Goal: Task Accomplishment & Management: Manage account settings

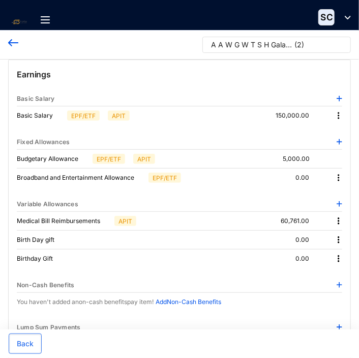
click at [291, 44] on div "A A W G W T S H Galahitiya..." at bounding box center [251, 45] width 81 height 10
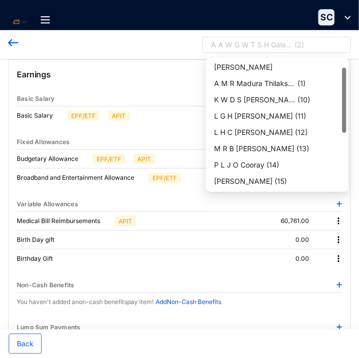
scroll to position [16, 0]
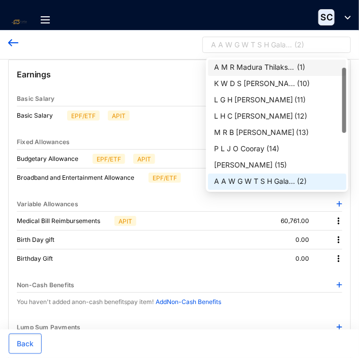
click at [275, 64] on div "A M R Madura Thilakshana Ba..." at bounding box center [254, 67] width 81 height 10
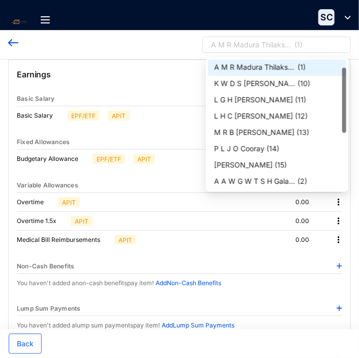
click at [291, 45] on div "A M R Madura Thilakshana Ba..." at bounding box center [251, 45] width 81 height 10
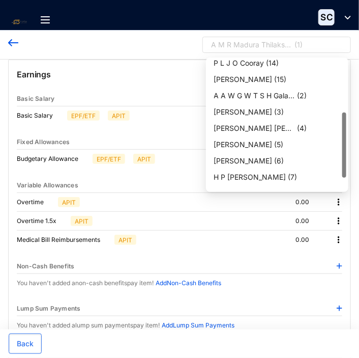
scroll to position [106, 0]
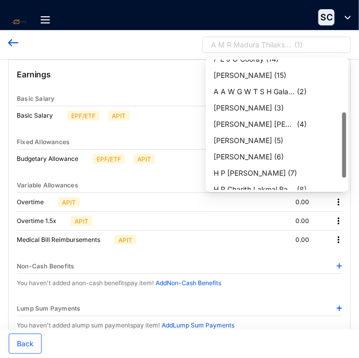
drag, startPoint x: 344, startPoint y: 77, endPoint x: 346, endPoint y: 122, distance: 44.8
click at [346, 122] on div "0 14 7 P L J O Cooray ( 14 ) [PERSON_NAME] ( 15 ) A A W G W T S H Galahitiya...…" at bounding box center [277, 124] width 142 height 134
click at [275, 124] on div "[PERSON_NAME] [PERSON_NAME]" at bounding box center [254, 124] width 81 height 10
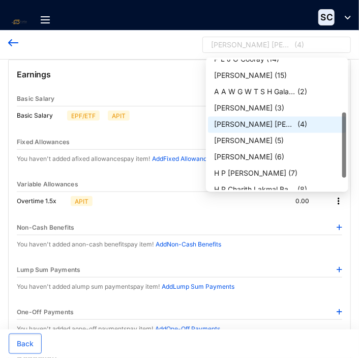
click at [281, 42] on div "[PERSON_NAME] [PERSON_NAME]" at bounding box center [251, 45] width 81 height 10
click at [273, 136] on div "[PERSON_NAME]" at bounding box center [243, 140] width 58 height 10
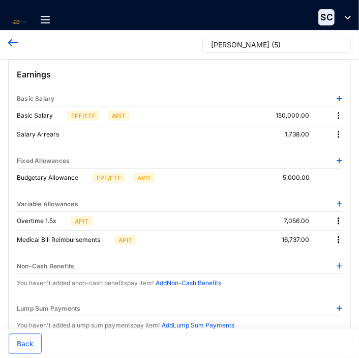
click at [340, 240] on img at bounding box center [339, 239] width 10 height 10
click at [326, 254] on span "Edit" at bounding box center [324, 256] width 21 height 11
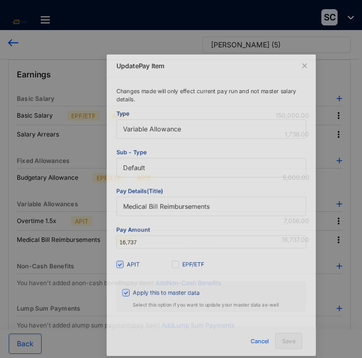
scroll to position [4, 0]
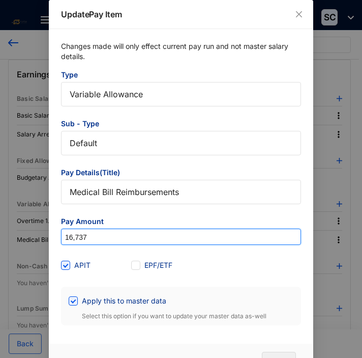
drag, startPoint x: 100, startPoint y: 237, endPoint x: 45, endPoint y: 235, distance: 55.0
click at [45, 235] on div "Update Pay Item Changes made will only effect current pay run and not master sa…" at bounding box center [181, 179] width 362 height 358
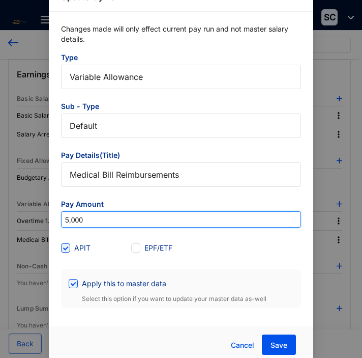
scroll to position [31, 0]
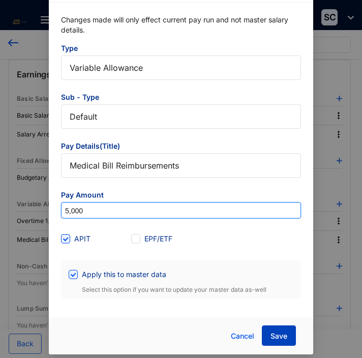
type input "5,000"
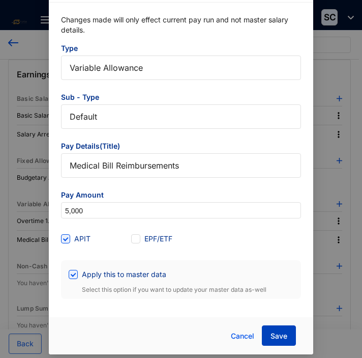
click at [276, 335] on span "Save" at bounding box center [279, 336] width 17 height 10
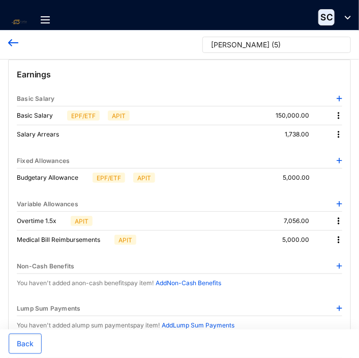
click at [340, 219] on img at bounding box center [339, 221] width 10 height 10
click at [328, 234] on span "Edit" at bounding box center [324, 237] width 21 height 11
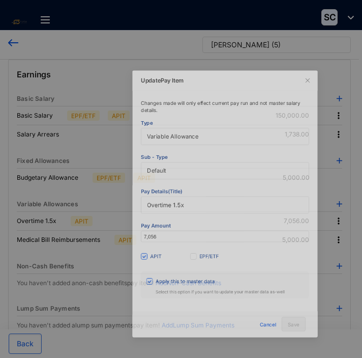
scroll to position [4, 0]
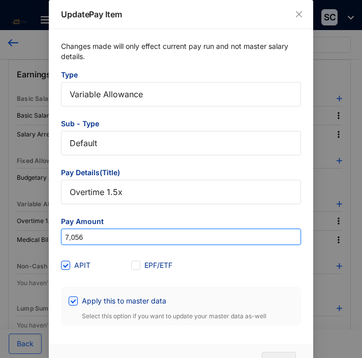
drag, startPoint x: 98, startPoint y: 236, endPoint x: 46, endPoint y: 237, distance: 51.9
click at [46, 237] on div "Update Pay Item Changes made will only effect current pay run and not master sa…" at bounding box center [181, 179] width 362 height 358
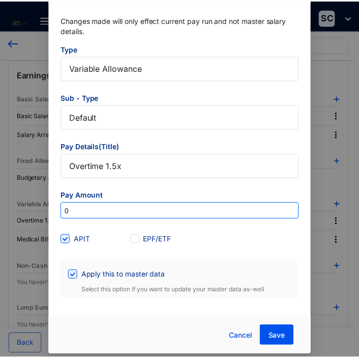
scroll to position [31, 0]
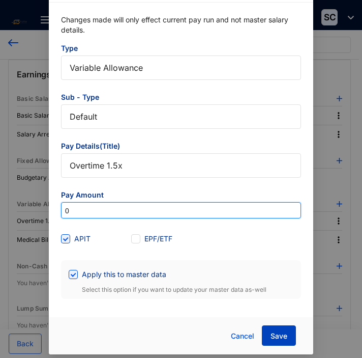
type input "0"
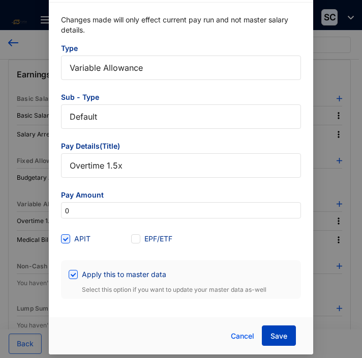
click at [279, 335] on span "Save" at bounding box center [279, 336] width 17 height 10
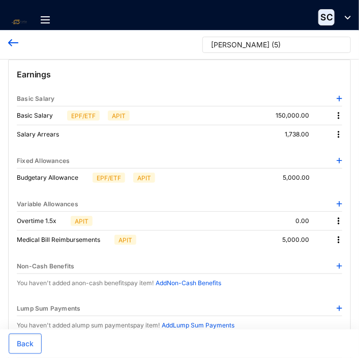
click at [339, 131] on img at bounding box center [339, 134] width 10 height 10
click at [323, 148] on span "Edit" at bounding box center [324, 150] width 21 height 11
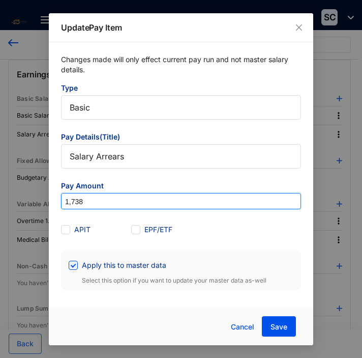
drag, startPoint x: 93, startPoint y: 199, endPoint x: 53, endPoint y: 189, distance: 41.6
click at [53, 189] on div "Changes made will only effect current pay run and not master salary details. Ty…" at bounding box center [181, 171] width 264 height 259
type input "0"
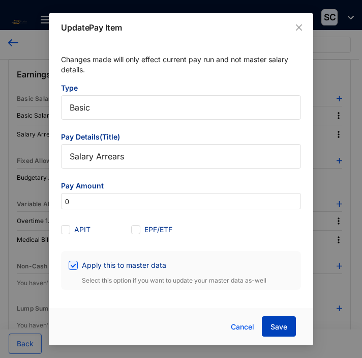
click at [285, 326] on span "Save" at bounding box center [279, 326] width 17 height 10
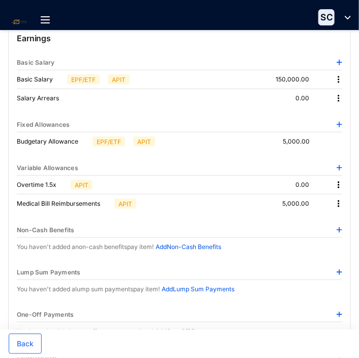
scroll to position [0, 0]
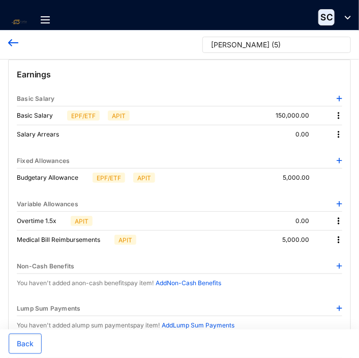
click at [256, 42] on div "[PERSON_NAME]" at bounding box center [240, 45] width 58 height 10
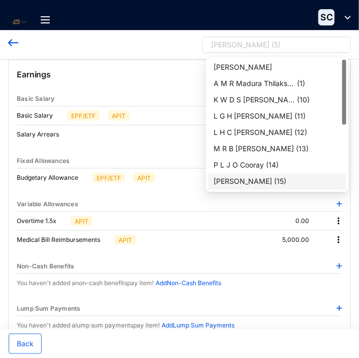
drag, startPoint x: 343, startPoint y: 116, endPoint x: 349, endPoint y: 75, distance: 41.7
click at [349, 75] on body "Salary Information Home Contacts Payroll Leave Reports Settings Salary Informat…" at bounding box center [179, 179] width 359 height 358
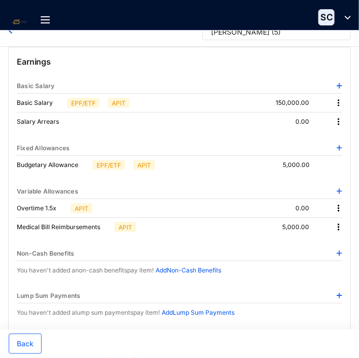
scroll to position [3, 0]
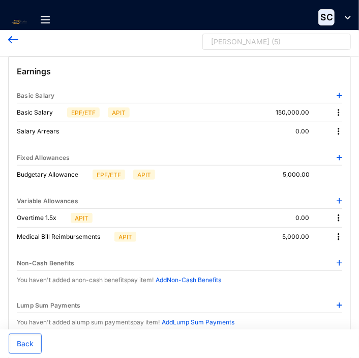
click at [314, 44] on div "[PERSON_NAME] ( 5 )" at bounding box center [272, 44] width 122 height 15
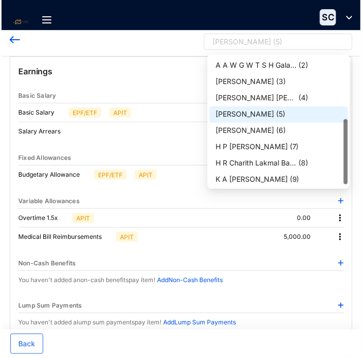
scroll to position [130, 0]
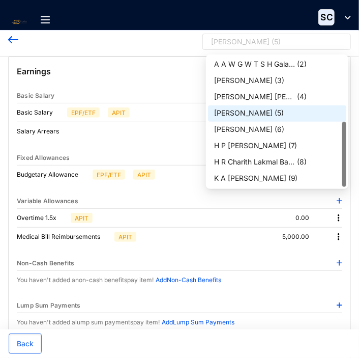
drag, startPoint x: 343, startPoint y: 106, endPoint x: 333, endPoint y: 140, distance: 35.7
click at [333, 140] on div "[PERSON_NAME] ( 15 ) A A W G W T S H Galahitiya... ( 2 ) [PERSON_NAME] ( 3 ) [P…" at bounding box center [277, 121] width 138 height 130
click at [260, 127] on div "[PERSON_NAME]" at bounding box center [243, 129] width 58 height 10
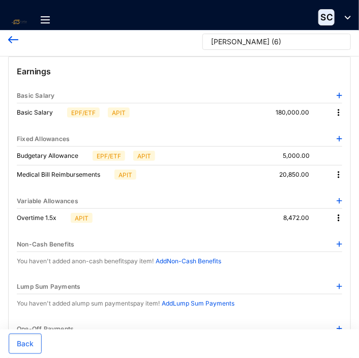
click at [337, 215] on img at bounding box center [339, 218] width 10 height 10
click at [327, 233] on span "Edit" at bounding box center [324, 234] width 21 height 11
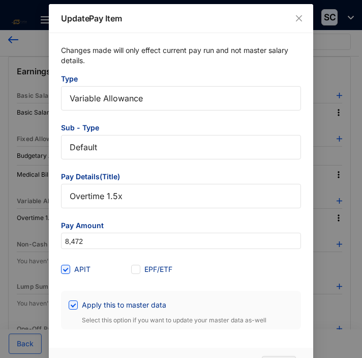
scroll to position [4, 0]
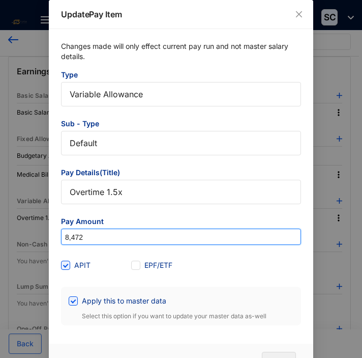
drag, startPoint x: 89, startPoint y: 235, endPoint x: 37, endPoint y: 233, distance: 52.4
click at [37, 233] on div "Update Pay Item Changes made will only effect current pay run and not master sa…" at bounding box center [181, 179] width 362 height 358
click at [175, 229] on input "0" at bounding box center [181, 237] width 239 height 16
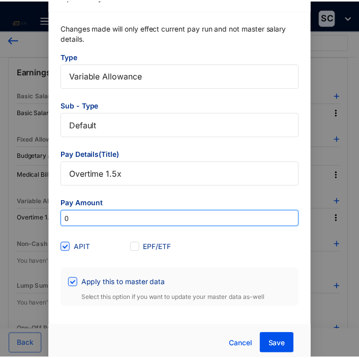
scroll to position [31, 0]
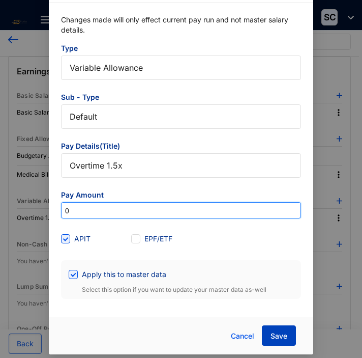
type input "0"
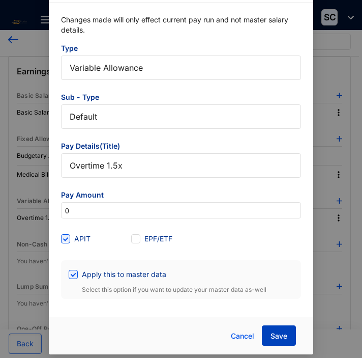
click at [275, 337] on span "Save" at bounding box center [279, 336] width 17 height 10
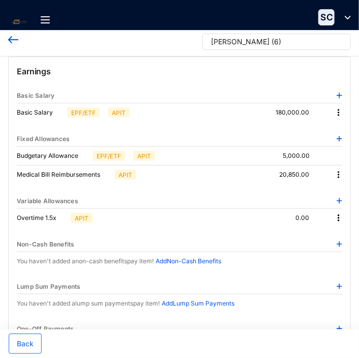
click at [338, 172] on img at bounding box center [339, 174] width 10 height 10
click at [328, 190] on span "Edit" at bounding box center [324, 191] width 21 height 11
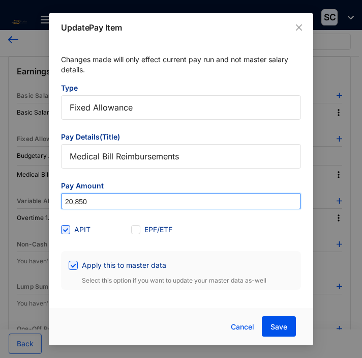
drag, startPoint x: 104, startPoint y: 200, endPoint x: 56, endPoint y: 198, distance: 47.3
click at [56, 198] on div "Changes made will only effect current pay run and not master salary details. Ty…" at bounding box center [181, 171] width 264 height 259
type input "0"
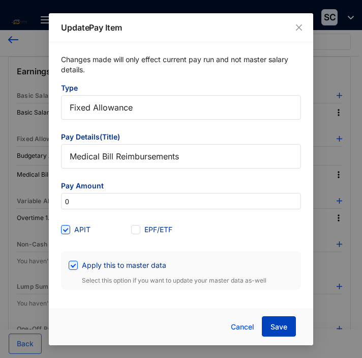
click at [279, 325] on span "Save" at bounding box center [279, 326] width 17 height 10
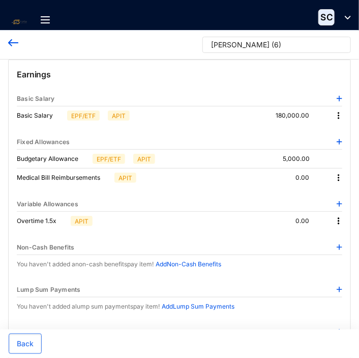
scroll to position [0, 0]
click at [277, 44] on p "( 6 )" at bounding box center [277, 47] width 10 height 15
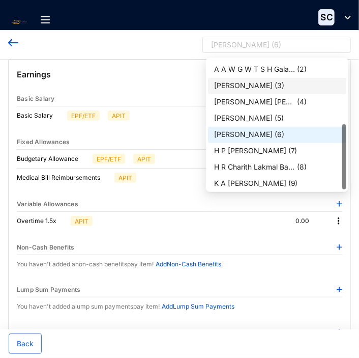
scroll to position [130, 0]
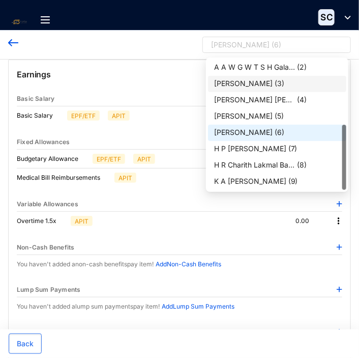
drag, startPoint x: 343, startPoint y: 130, endPoint x: 352, endPoint y: 160, distance: 31.2
click at [352, 160] on body "Salary Information Home Contacts Payroll Leave Reports Settings Salary Informat…" at bounding box center [179, 179] width 359 height 358
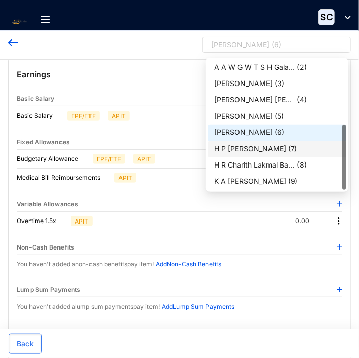
click at [288, 148] on p "( 7 )" at bounding box center [292, 148] width 9 height 11
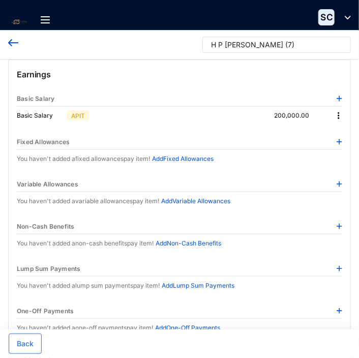
click at [285, 46] on p "( 7 )" at bounding box center [289, 47] width 9 height 15
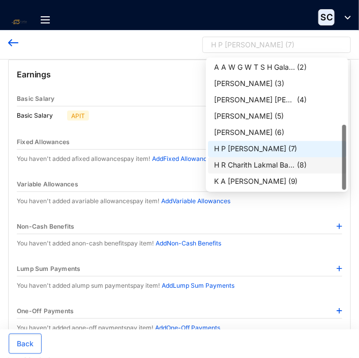
click at [279, 162] on div "H R Charith Lakmal Bandara ..." at bounding box center [254, 165] width 81 height 10
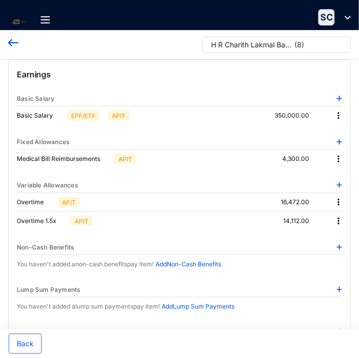
click at [338, 156] on img at bounding box center [339, 159] width 10 height 10
click at [324, 172] on span "Edit" at bounding box center [324, 175] width 21 height 11
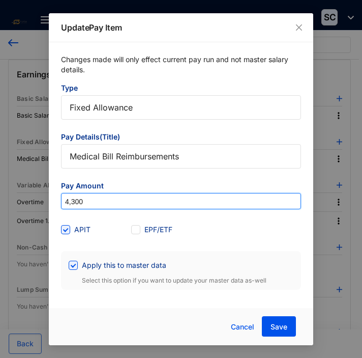
drag, startPoint x: 86, startPoint y: 200, endPoint x: 56, endPoint y: 195, distance: 30.4
click at [56, 195] on div "Changes made will only effect current pay run and not master salary details. Ty…" at bounding box center [181, 171] width 264 height 259
type input "0"
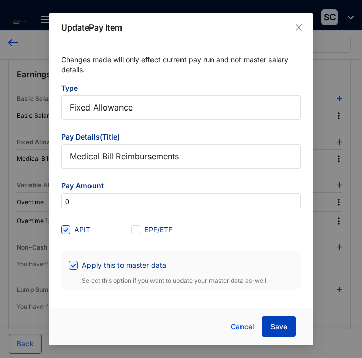
click at [281, 325] on span "Save" at bounding box center [279, 326] width 17 height 10
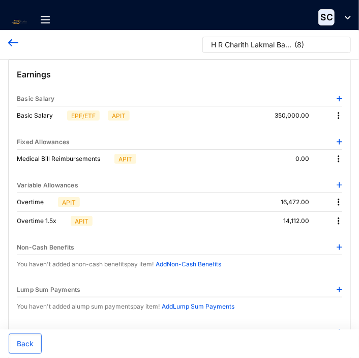
click at [339, 199] on img at bounding box center [339, 202] width 10 height 10
click at [327, 218] on span "Edit" at bounding box center [324, 218] width 21 height 11
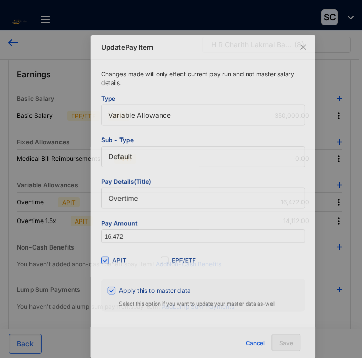
scroll to position [4, 0]
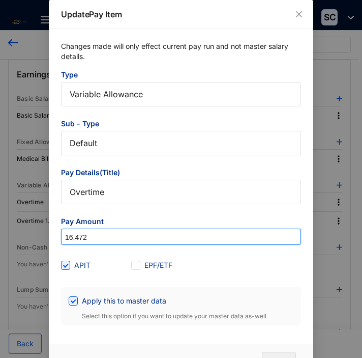
drag, startPoint x: 123, startPoint y: 236, endPoint x: 57, endPoint y: 231, distance: 65.8
click at [58, 231] on div "Changes made will only effect current pay run and not master salary details. Ty…" at bounding box center [181, 183] width 264 height 308
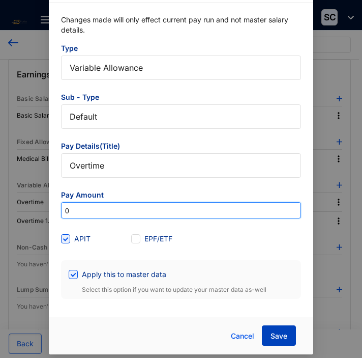
type input "0"
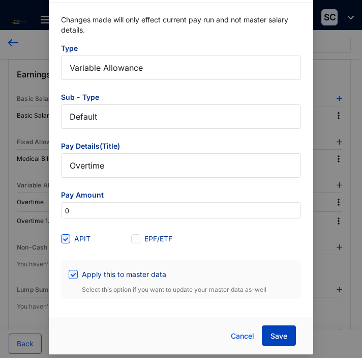
click at [276, 340] on span "Save" at bounding box center [279, 336] width 17 height 10
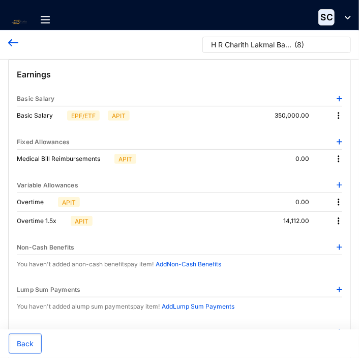
click at [340, 219] on img at bounding box center [339, 221] width 10 height 10
click at [326, 237] on span "Edit" at bounding box center [324, 237] width 21 height 11
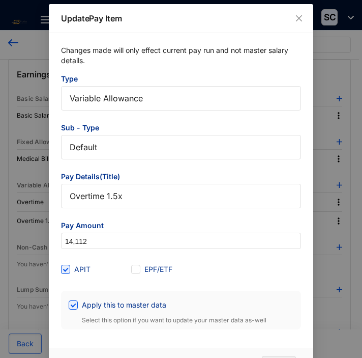
scroll to position [4, 0]
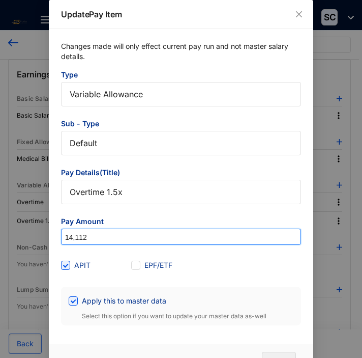
drag, startPoint x: 123, startPoint y: 234, endPoint x: 54, endPoint y: 237, distance: 68.7
click at [54, 237] on div "Changes made will only effect current pay run and not master salary details. Ty…" at bounding box center [181, 183] width 264 height 308
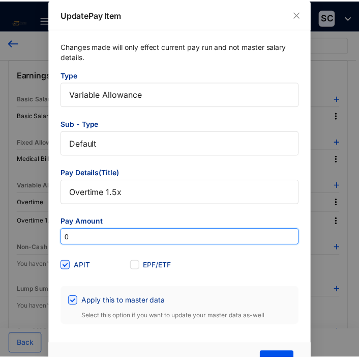
scroll to position [31, 0]
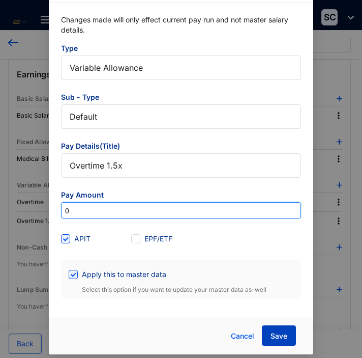
type input "0"
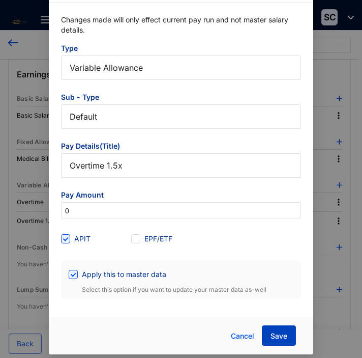
click at [279, 331] on span "Save" at bounding box center [279, 336] width 17 height 10
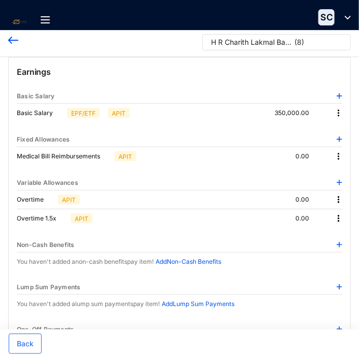
scroll to position [0, 0]
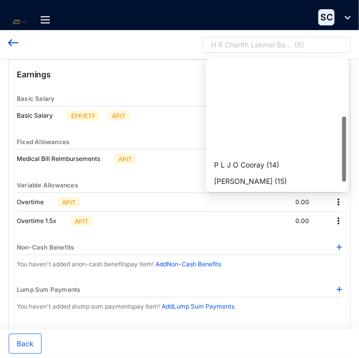
click at [298, 44] on p "( 8 )" at bounding box center [299, 47] width 10 height 15
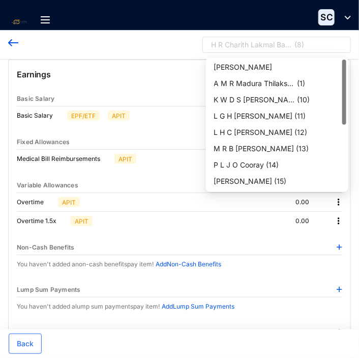
drag, startPoint x: 344, startPoint y: 137, endPoint x: 359, endPoint y: 70, distance: 68.6
click at [359, 70] on body "Salary Information Home Contacts Payroll Leave Reports Settings Salary Informat…" at bounding box center [179, 179] width 359 height 358
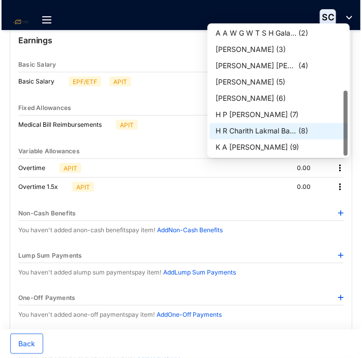
scroll to position [51, 0]
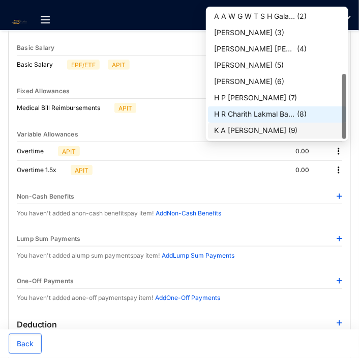
click at [275, 128] on div "K A [PERSON_NAME]" at bounding box center [250, 130] width 72 height 10
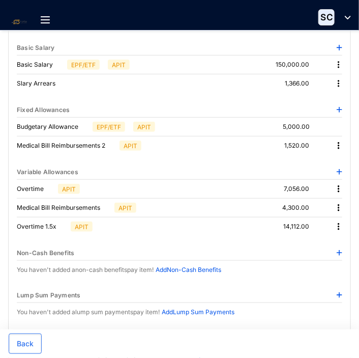
click at [338, 142] on img at bounding box center [339, 145] width 10 height 10
click at [329, 158] on span "Edit" at bounding box center [324, 162] width 21 height 11
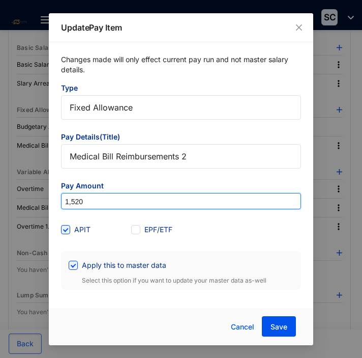
drag, startPoint x: 103, startPoint y: 199, endPoint x: 42, endPoint y: 195, distance: 61.7
click at [42, 195] on div "Update Pay Item Changes made will only effect current pay run and not master sa…" at bounding box center [181, 179] width 362 height 358
type input "33,575"
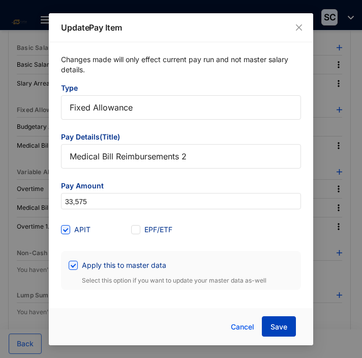
click at [272, 326] on span "Save" at bounding box center [279, 326] width 17 height 10
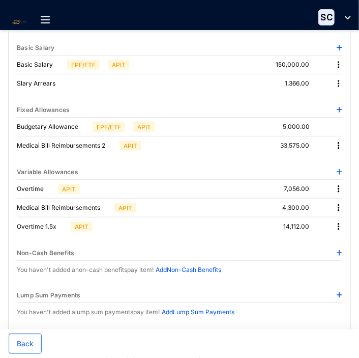
click at [339, 187] on img at bounding box center [339, 189] width 10 height 10
click at [329, 203] on span "Edit" at bounding box center [324, 205] width 21 height 11
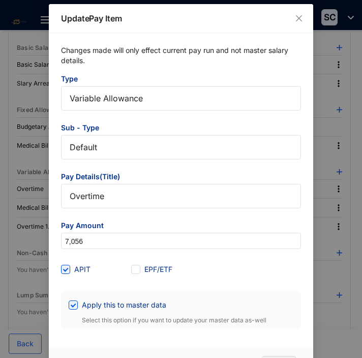
scroll to position [4, 0]
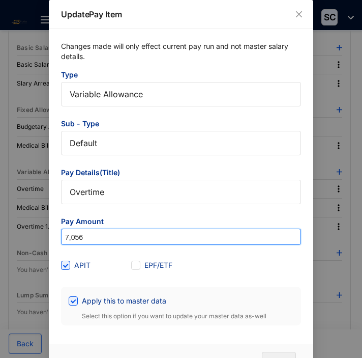
drag, startPoint x: 97, startPoint y: 234, endPoint x: 58, endPoint y: 221, distance: 40.8
click at [58, 221] on div "Changes made will only effect current pay run and not master salary details. Ty…" at bounding box center [181, 183] width 264 height 308
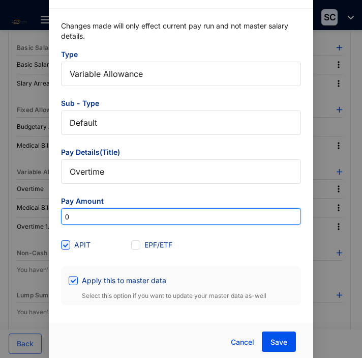
scroll to position [31, 0]
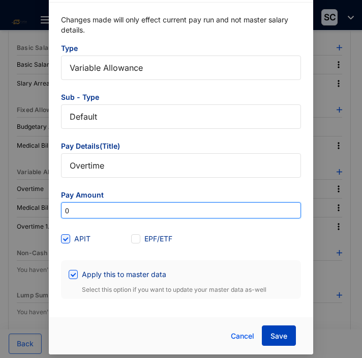
type input "0"
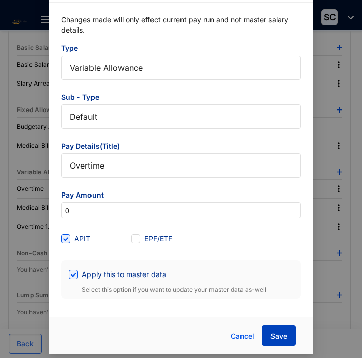
click at [281, 334] on span "Save" at bounding box center [279, 336] width 17 height 10
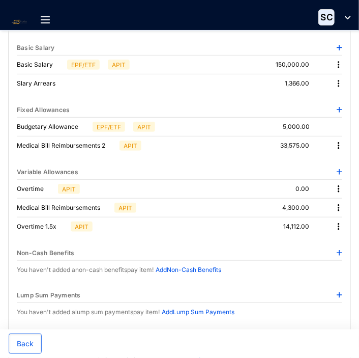
click at [340, 203] on img at bounding box center [339, 207] width 10 height 10
click at [331, 220] on span "Edit" at bounding box center [324, 223] width 21 height 11
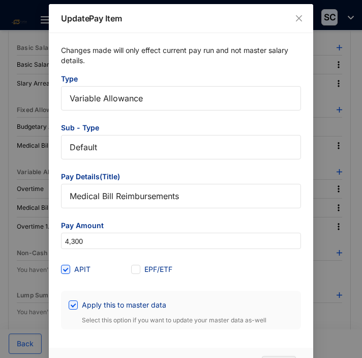
scroll to position [4, 0]
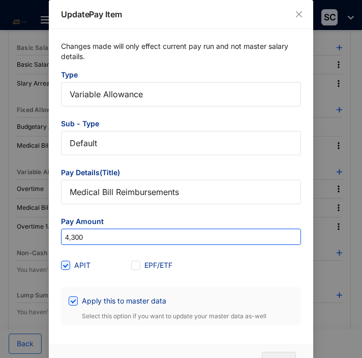
drag, startPoint x: 121, startPoint y: 236, endPoint x: 62, endPoint y: 231, distance: 59.2
click at [62, 231] on input "4,300" at bounding box center [181, 237] width 239 height 16
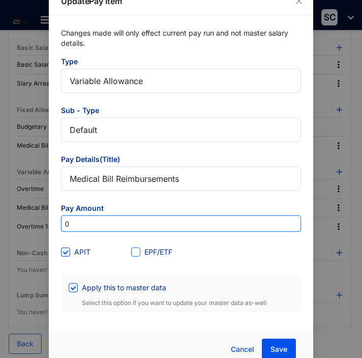
scroll to position [31, 0]
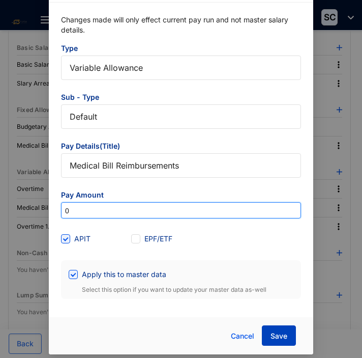
type input "0"
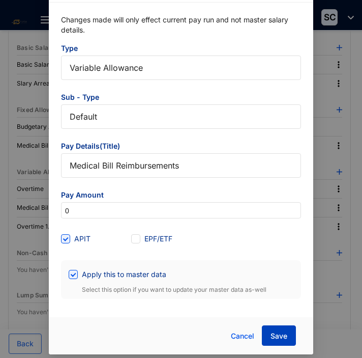
click at [278, 334] on span "Save" at bounding box center [279, 336] width 17 height 10
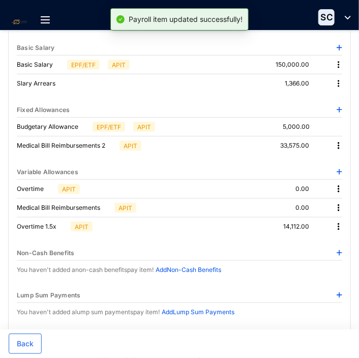
click at [337, 224] on img at bounding box center [339, 226] width 10 height 10
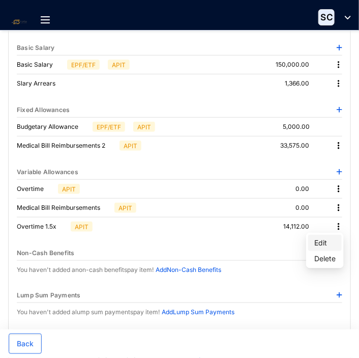
click at [328, 240] on span "Edit" at bounding box center [324, 242] width 21 height 11
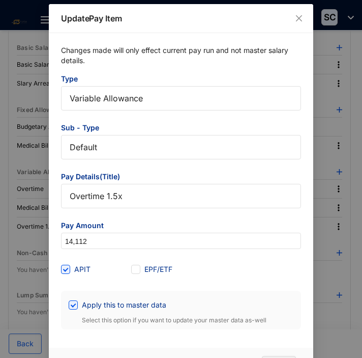
scroll to position [4, 0]
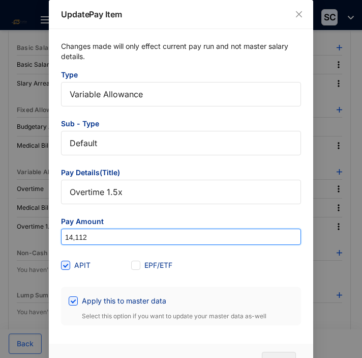
drag, startPoint x: 94, startPoint y: 239, endPoint x: 48, endPoint y: 231, distance: 46.4
click at [49, 231] on div "Changes made will only effect current pay run and not master salary details. Ty…" at bounding box center [181, 183] width 264 height 308
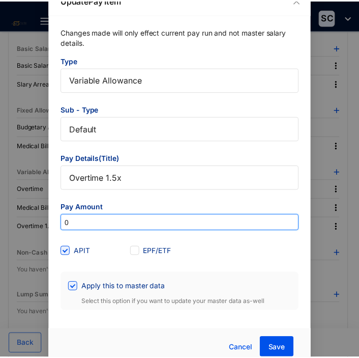
scroll to position [31, 0]
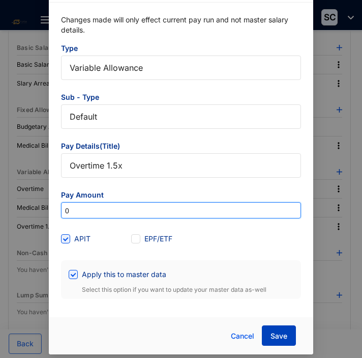
type input "0"
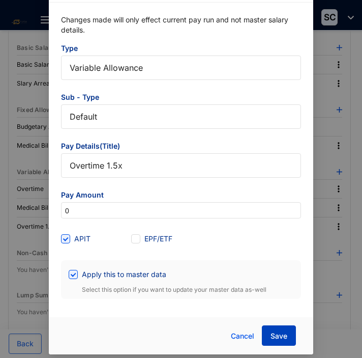
click at [281, 335] on span "Save" at bounding box center [279, 336] width 17 height 10
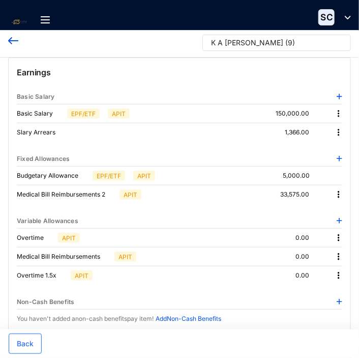
scroll to position [0, 0]
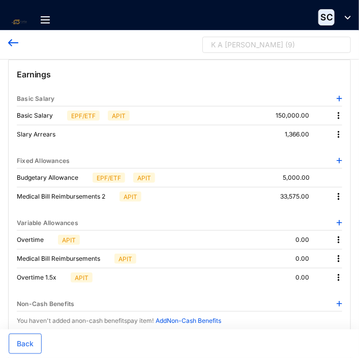
click at [277, 44] on div "K A [PERSON_NAME]" at bounding box center [247, 45] width 72 height 10
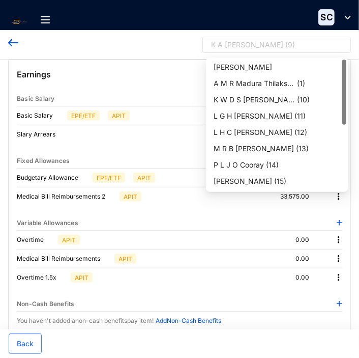
drag, startPoint x: 344, startPoint y: 144, endPoint x: 354, endPoint y: 67, distance: 78.5
click at [354, 67] on body "Salary Information Home Contacts Payroll Leave Reports Settings Salary Informat…" at bounding box center [179, 179] width 359 height 358
click at [273, 95] on div "K W D S [PERSON_NAME]" at bounding box center [254, 100] width 81 height 10
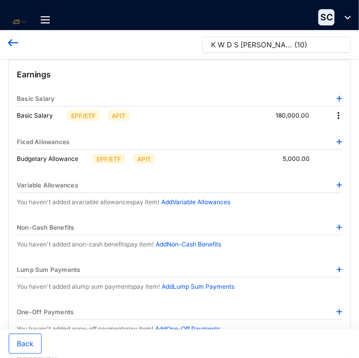
click at [204, 200] on p "Add Variable Allowances" at bounding box center [195, 202] width 69 height 10
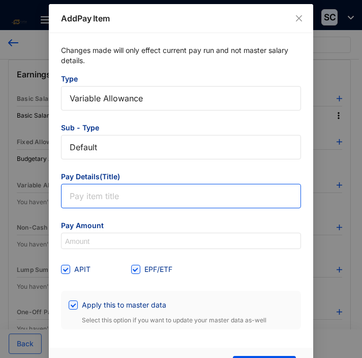
scroll to position [4, 0]
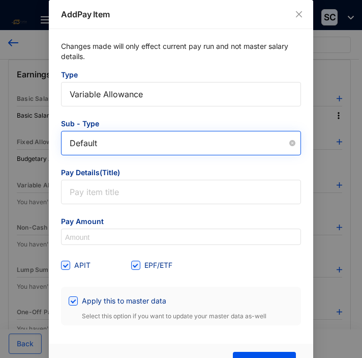
click at [112, 142] on span "Default" at bounding box center [181, 142] width 223 height 15
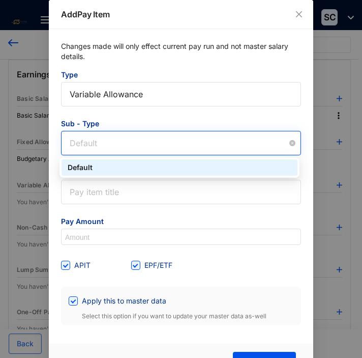
click at [113, 140] on span "Default" at bounding box center [181, 142] width 223 height 15
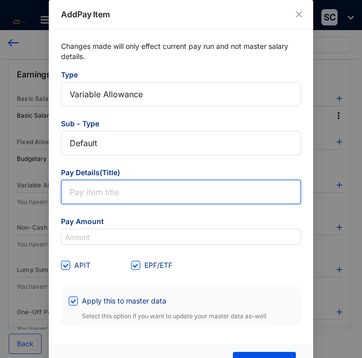
click at [104, 193] on input "text" at bounding box center [181, 192] width 240 height 24
type input "Medical Bill Reimbursements"
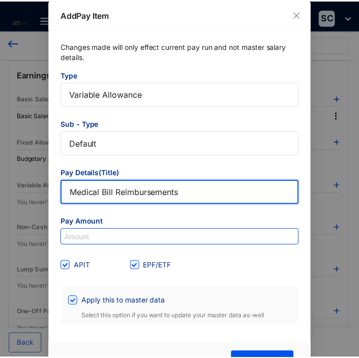
scroll to position [31, 0]
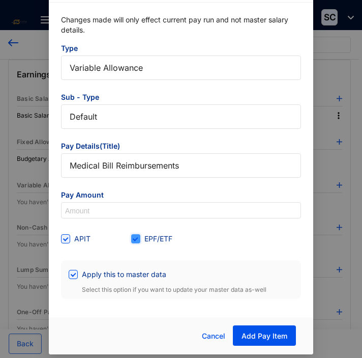
click at [134, 237] on input "EPF/ETF" at bounding box center [134, 237] width 7 height 7
checkbox input "false"
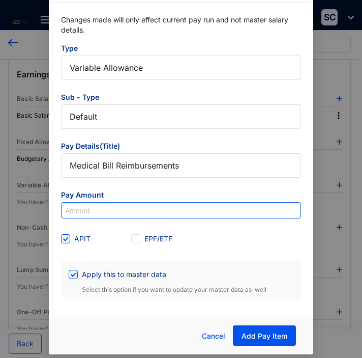
click at [90, 205] on input at bounding box center [181, 210] width 239 height 16
type input "13,881"
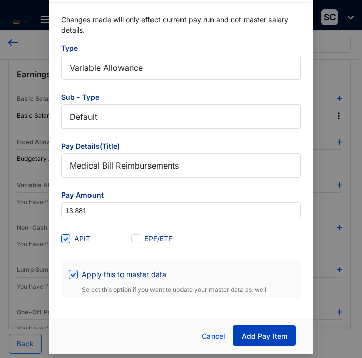
click at [282, 337] on span "Add Pay Item" at bounding box center [265, 336] width 46 height 10
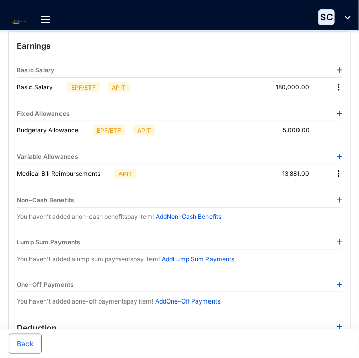
scroll to position [0, 0]
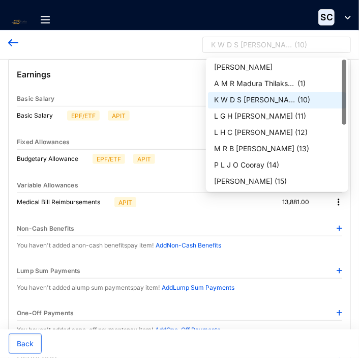
click at [230, 42] on div "K W D S [PERSON_NAME]" at bounding box center [251, 45] width 81 height 10
click at [252, 115] on div "L G H [PERSON_NAME]" at bounding box center [253, 116] width 79 height 10
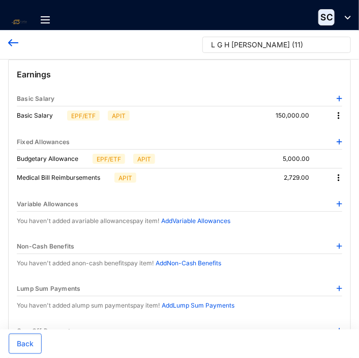
click at [337, 176] on img at bounding box center [339, 177] width 10 height 10
click at [328, 195] on span "Edit" at bounding box center [324, 194] width 21 height 11
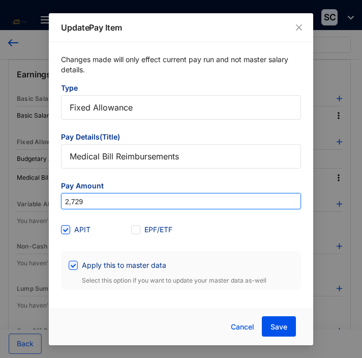
drag, startPoint x: 90, startPoint y: 202, endPoint x: 55, endPoint y: 198, distance: 34.4
click at [55, 198] on div "Changes made will only effect current pay run and not master salary details. Ty…" at bounding box center [181, 171] width 264 height 259
type input "3,850"
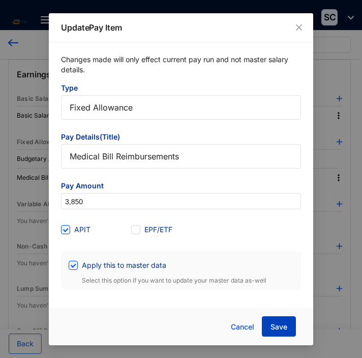
click at [285, 328] on span "Save" at bounding box center [279, 326] width 17 height 10
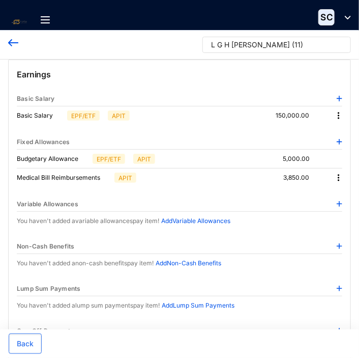
drag, startPoint x: 87, startPoint y: 160, endPoint x: 94, endPoint y: 156, distance: 7.8
click at [88, 160] on p "Budgetary Allowance" at bounding box center [53, 159] width 72 height 10
click at [102, 154] on p "EPF/ETF" at bounding box center [109, 158] width 24 height 9
click at [110, 160] on p "EPF/ETF" at bounding box center [109, 158] width 24 height 9
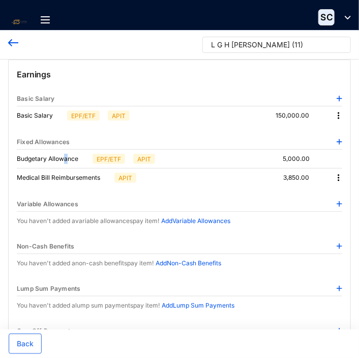
drag, startPoint x: 110, startPoint y: 160, endPoint x: 66, endPoint y: 156, distance: 44.4
click at [66, 156] on p "Budgetary Allowance" at bounding box center [53, 159] width 72 height 10
click at [281, 41] on div "L G H [PERSON_NAME]" at bounding box center [250, 45] width 79 height 10
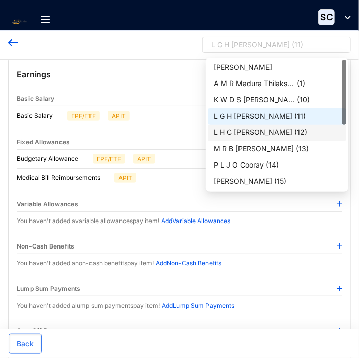
click at [274, 131] on div "L H C [PERSON_NAME]" at bounding box center [253, 132] width 79 height 10
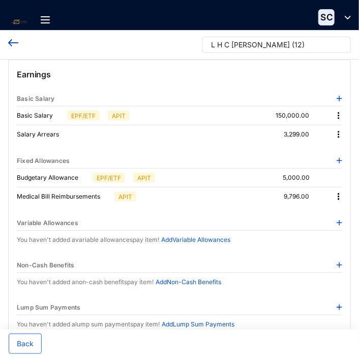
click at [337, 194] on img at bounding box center [339, 196] width 10 height 10
click at [328, 210] on span "Edit" at bounding box center [324, 212] width 21 height 11
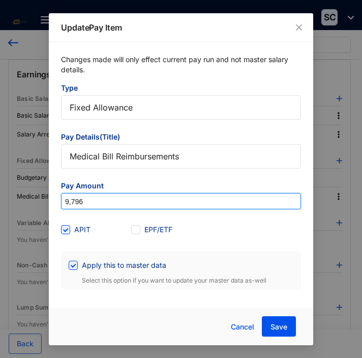
drag, startPoint x: 110, startPoint y: 207, endPoint x: 50, endPoint y: 197, distance: 60.3
click at [50, 197] on div "Changes made will only effect current pay run and not master salary details. Ty…" at bounding box center [181, 171] width 264 height 259
type input "0"
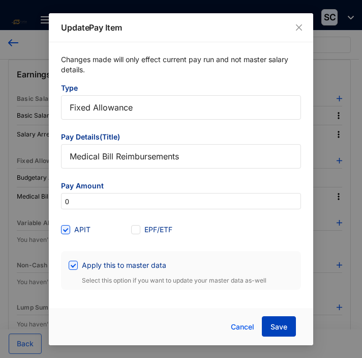
click at [276, 320] on button "Save" at bounding box center [279, 326] width 34 height 20
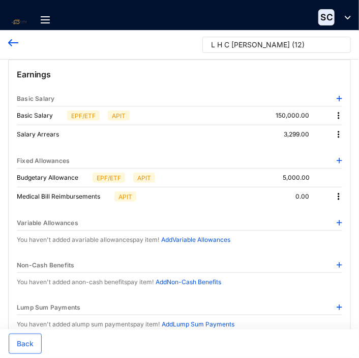
scroll to position [51, 0]
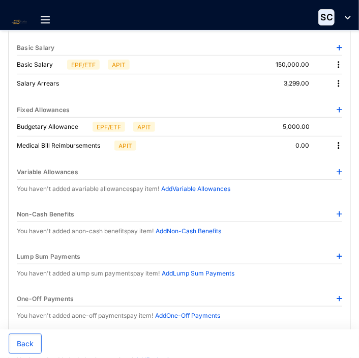
click at [338, 253] on img at bounding box center [340, 256] width 6 height 6
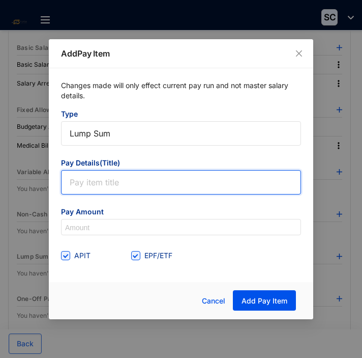
click at [85, 185] on input "text" at bounding box center [181, 182] width 240 height 24
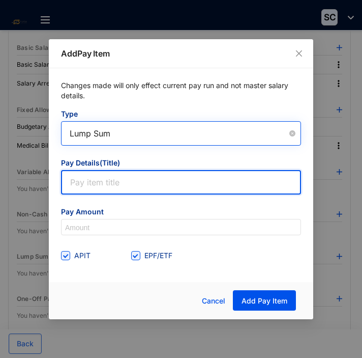
click at [255, 144] on div "Lump Sum" at bounding box center [181, 133] width 240 height 24
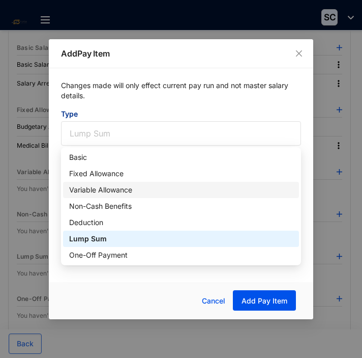
click at [122, 186] on div "Variable Allowance" at bounding box center [181, 189] width 224 height 11
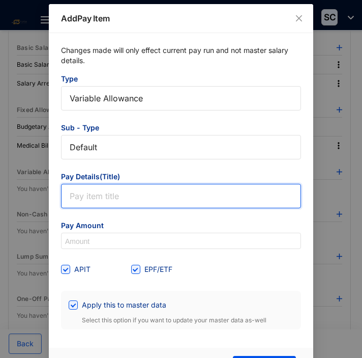
click at [120, 193] on input "text" at bounding box center [181, 196] width 240 height 24
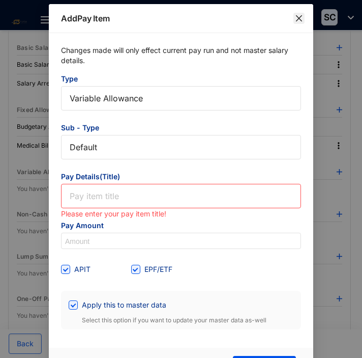
click at [298, 17] on icon "close" at bounding box center [299, 18] width 8 height 8
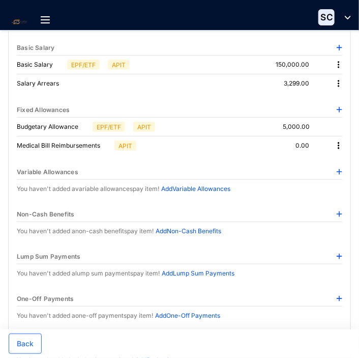
scroll to position [102, 0]
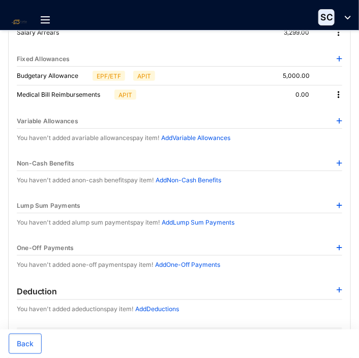
click at [338, 287] on img at bounding box center [340, 290] width 6 height 6
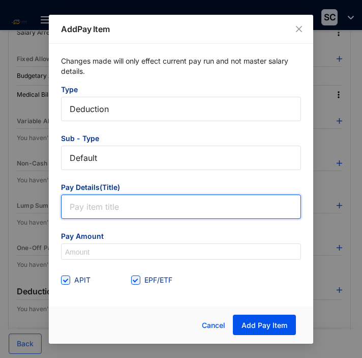
click at [86, 206] on input "text" at bounding box center [181, 206] width 240 height 24
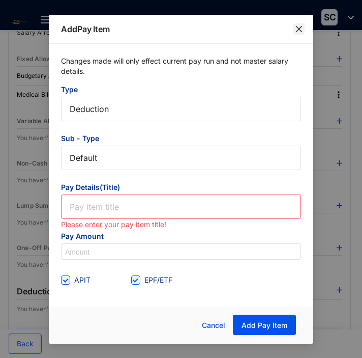
click at [299, 26] on icon "close" at bounding box center [299, 29] width 8 height 8
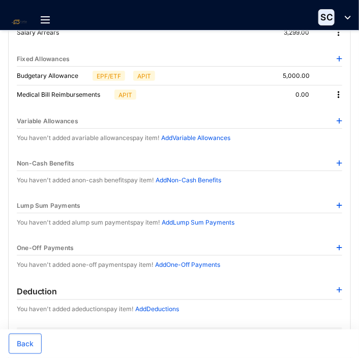
scroll to position [51, 0]
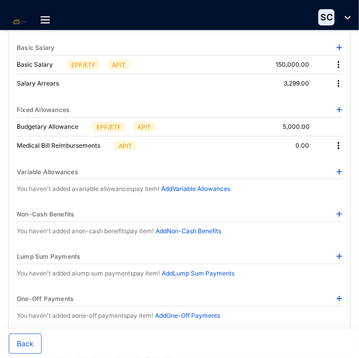
click at [338, 107] on img at bounding box center [340, 110] width 6 height 6
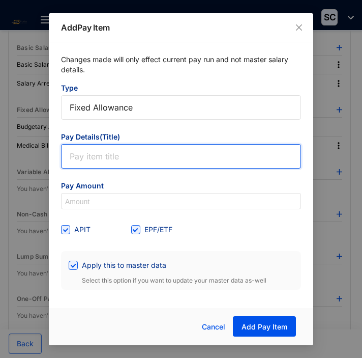
click at [93, 151] on input "text" at bounding box center [181, 156] width 240 height 24
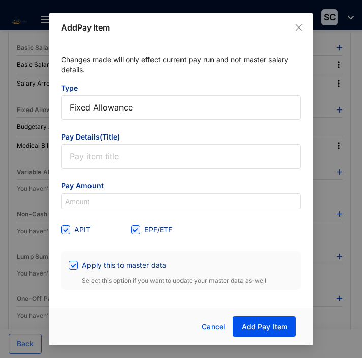
click at [203, 127] on form "Type Fixed Allowance Pay Details(Title) Pay Amount APIT EPF/ETF Apply this to m…" at bounding box center [181, 186] width 240 height 206
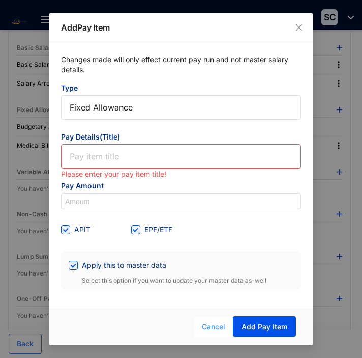
click at [213, 326] on span "Cancel" at bounding box center [213, 326] width 23 height 11
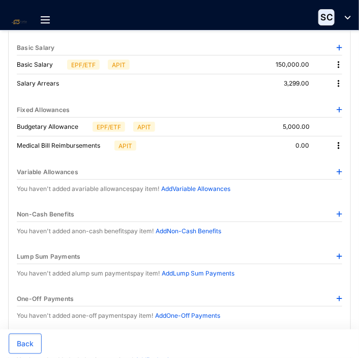
click at [342, 254] on img at bounding box center [340, 256] width 6 height 6
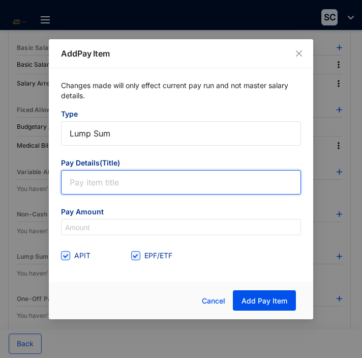
click at [72, 178] on input "text" at bounding box center [181, 182] width 240 height 24
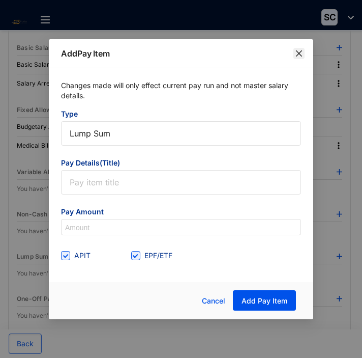
click at [296, 49] on icon "close" at bounding box center [299, 53] width 8 height 8
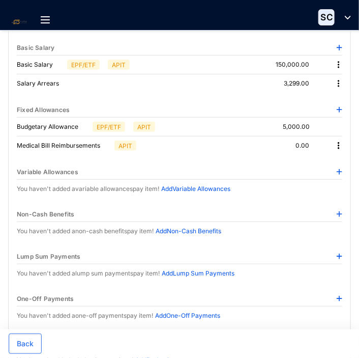
click at [338, 212] on img at bounding box center [340, 214] width 6 height 6
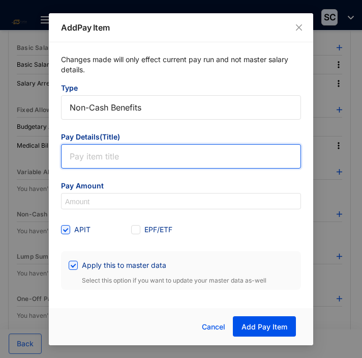
click at [128, 158] on input "text" at bounding box center [181, 156] width 240 height 24
type input "Birthday Gift"
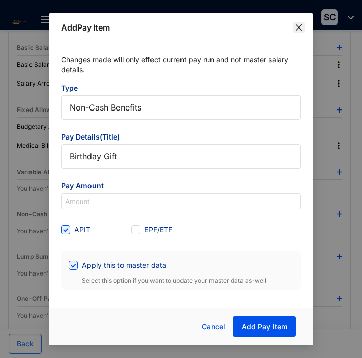
click at [295, 23] on icon "close" at bounding box center [299, 27] width 8 height 8
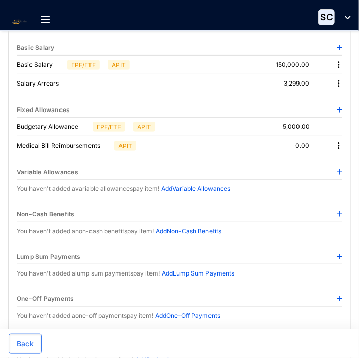
click at [340, 296] on img at bounding box center [340, 298] width 6 height 6
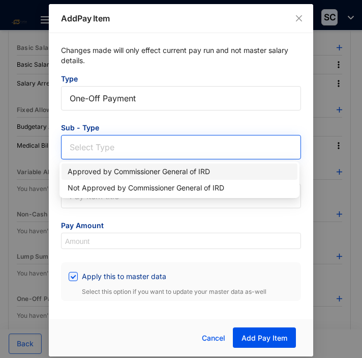
click at [91, 146] on input "search" at bounding box center [181, 142] width 228 height 15
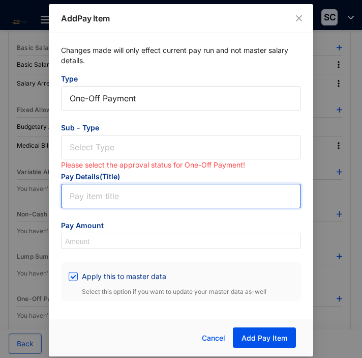
click at [82, 204] on input "text" at bounding box center [181, 196] width 240 height 24
click at [80, 195] on input "text" at bounding box center [181, 196] width 240 height 24
type input "Birthday Gift"
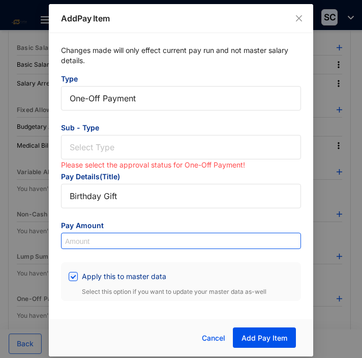
click at [120, 233] on input at bounding box center [181, 241] width 239 height 16
type input "30,000"
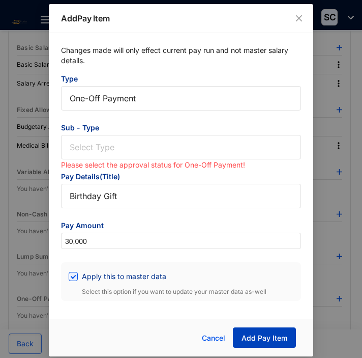
click at [263, 337] on span "Add Pay Item" at bounding box center [265, 338] width 46 height 10
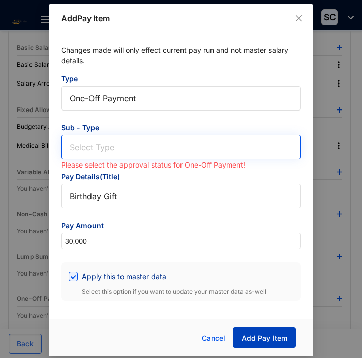
click at [106, 151] on span at bounding box center [181, 146] width 228 height 23
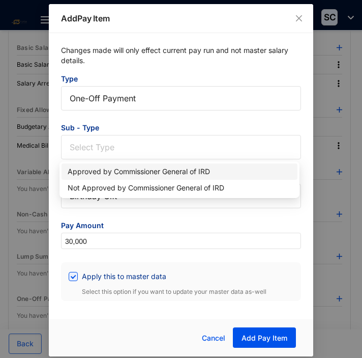
click at [124, 170] on div "Approved by Commissioner General of IRD" at bounding box center [180, 171] width 224 height 11
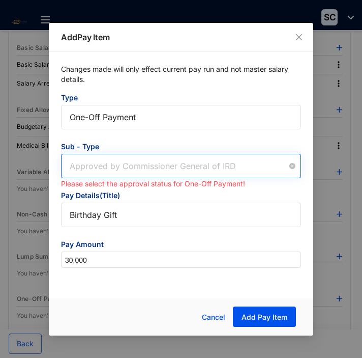
click at [165, 166] on span "Approved by Commissioner General of IRD" at bounding box center [181, 165] width 223 height 15
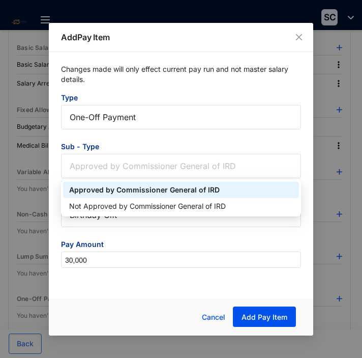
click at [147, 187] on div "Approved by Commissioner General of IRD" at bounding box center [181, 189] width 224 height 11
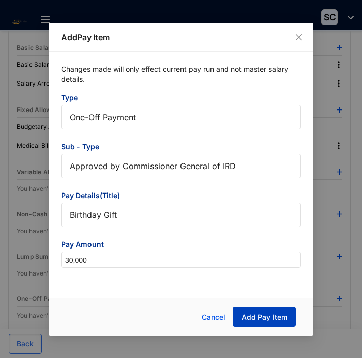
click at [278, 314] on span "Add Pay Item" at bounding box center [265, 317] width 46 height 10
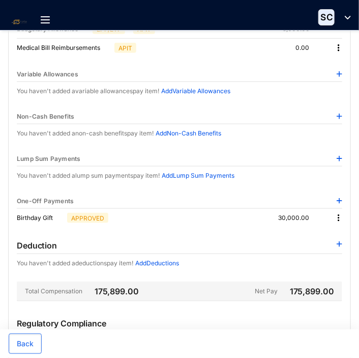
scroll to position [153, 0]
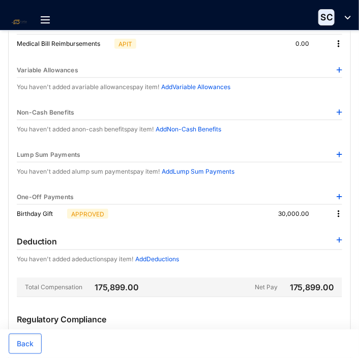
click at [338, 211] on img at bounding box center [339, 214] width 10 height 10
click at [323, 227] on span "Edit" at bounding box center [324, 229] width 21 height 11
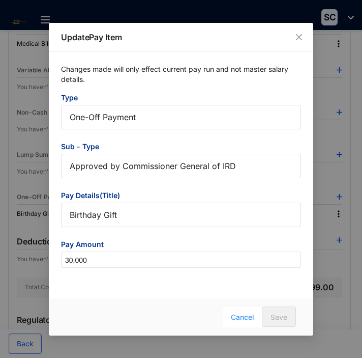
click at [243, 313] on span "Cancel" at bounding box center [242, 316] width 23 height 11
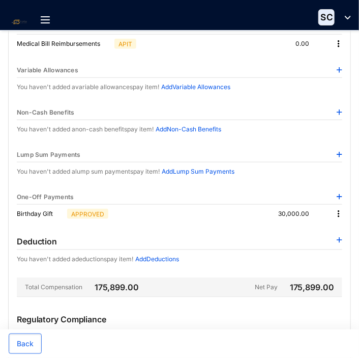
click at [340, 194] on img at bounding box center [340, 197] width 6 height 6
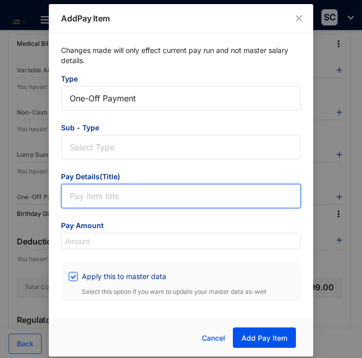
click at [123, 201] on input "text" at bounding box center [181, 196] width 240 height 24
type input "Birthday Gift"
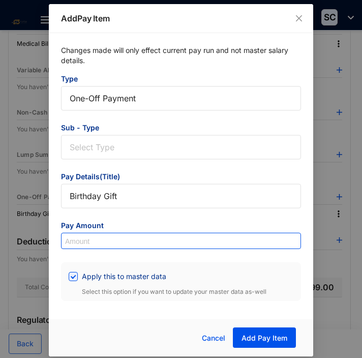
click at [125, 233] on input at bounding box center [181, 241] width 239 height 16
type input "30,000"
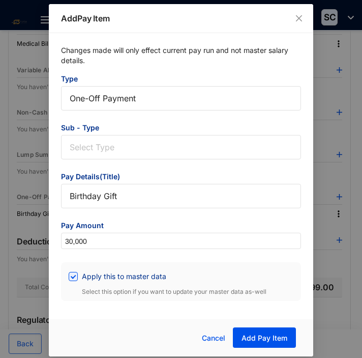
click at [234, 310] on div "Changes made will only effect current pay run and not master salary details. Ty…" at bounding box center [181, 173] width 264 height 280
click at [271, 339] on span "Add Pay Item" at bounding box center [265, 338] width 46 height 10
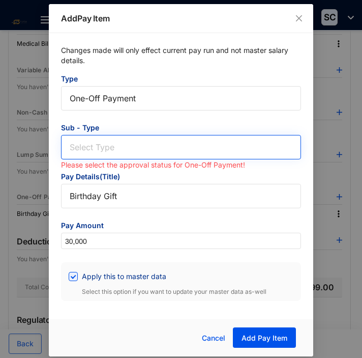
click at [122, 140] on input "search" at bounding box center [181, 142] width 228 height 15
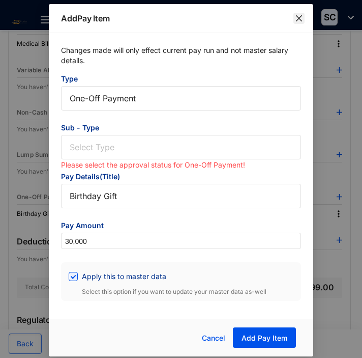
click at [297, 14] on icon "close" at bounding box center [299, 18] width 8 height 8
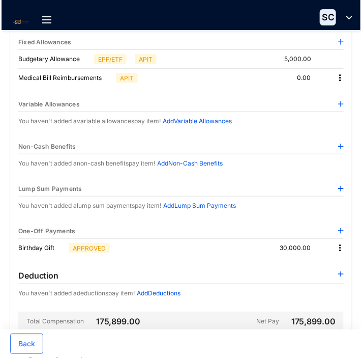
scroll to position [102, 0]
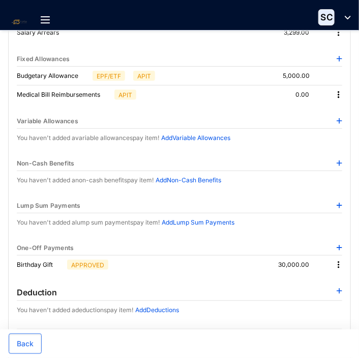
click at [338, 119] on img at bounding box center [340, 121] width 6 height 6
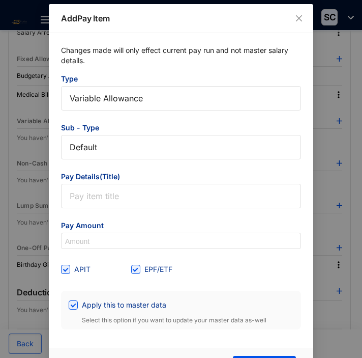
scroll to position [4, 0]
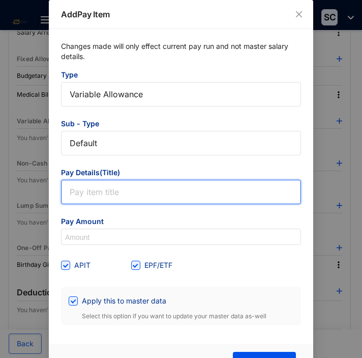
click at [107, 185] on input "text" at bounding box center [181, 192] width 240 height 24
type input "Birthday Gift"
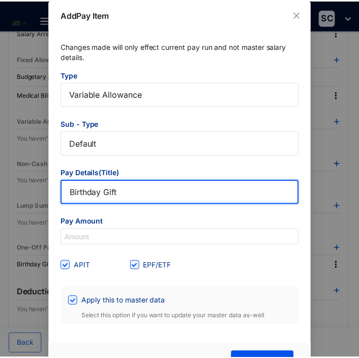
scroll to position [31, 0]
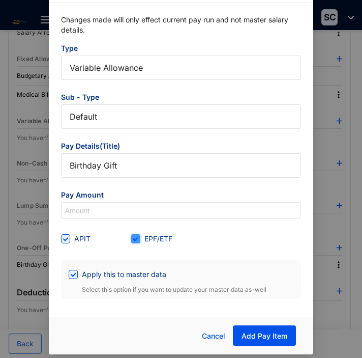
click at [136, 234] on input "EPF/ETF" at bounding box center [134, 237] width 7 height 7
checkbox input "false"
click at [265, 336] on span "Add Pay Item" at bounding box center [265, 336] width 46 height 10
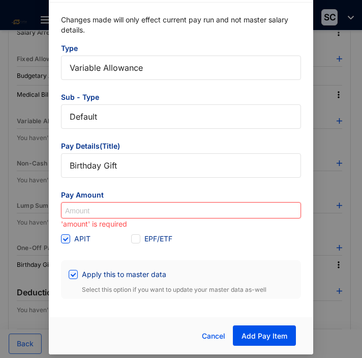
click at [110, 213] on input at bounding box center [181, 210] width 239 height 16
type input "30,000"
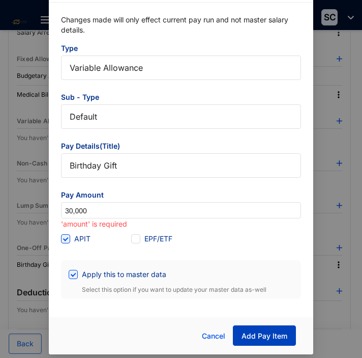
click at [274, 332] on span "Add Pay Item" at bounding box center [265, 336] width 46 height 10
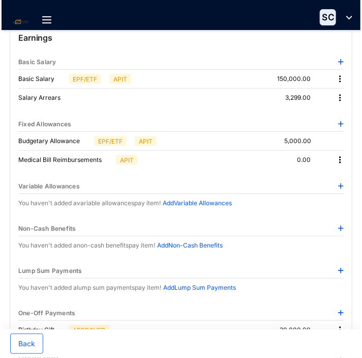
scroll to position [51, 0]
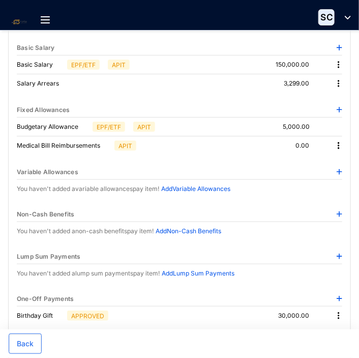
click at [339, 170] on img at bounding box center [340, 172] width 6 height 6
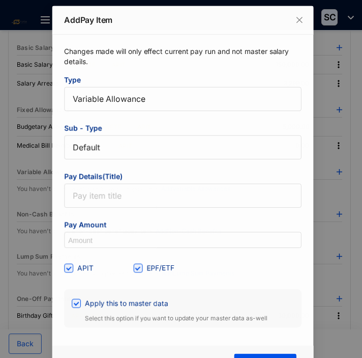
scroll to position [4, 0]
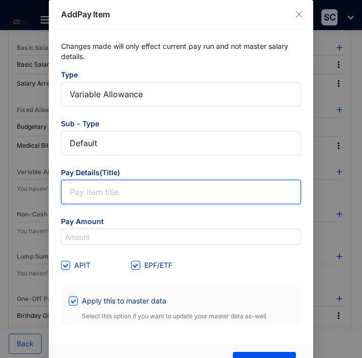
click at [118, 192] on input "text" at bounding box center [181, 192] width 240 height 24
type input "Birthday Gift"
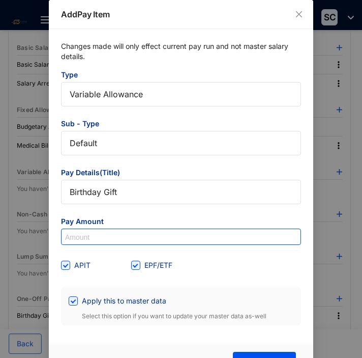
click at [114, 233] on input at bounding box center [181, 237] width 239 height 16
type input "30,000"
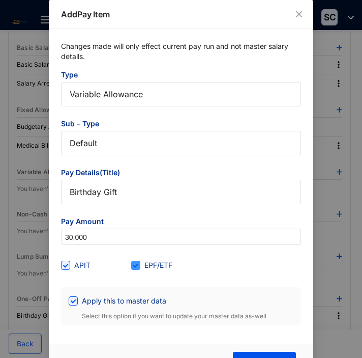
click at [138, 266] on span at bounding box center [135, 264] width 9 height 9
click at [138, 266] on input "EPF/ETF" at bounding box center [134, 263] width 7 height 7
checkbox input "false"
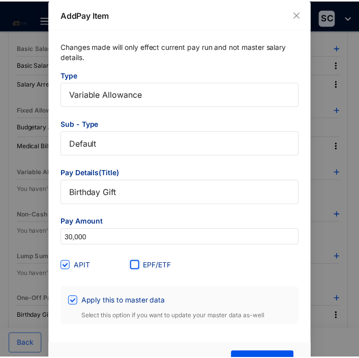
scroll to position [31, 0]
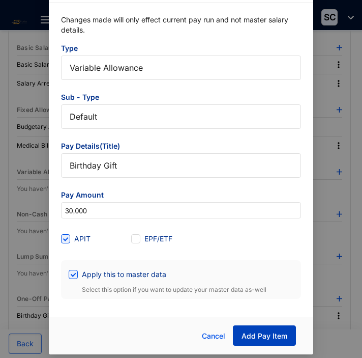
click at [256, 334] on span "Add Pay Item" at bounding box center [265, 336] width 46 height 10
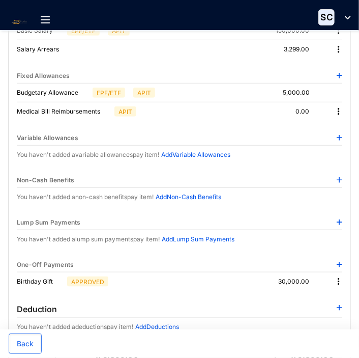
scroll to position [102, 0]
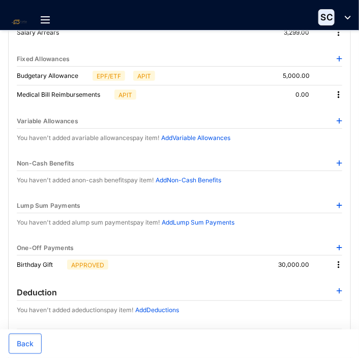
click at [339, 262] on img at bounding box center [339, 264] width 10 height 10
click at [326, 293] on p "Delete" at bounding box center [324, 296] width 21 height 10
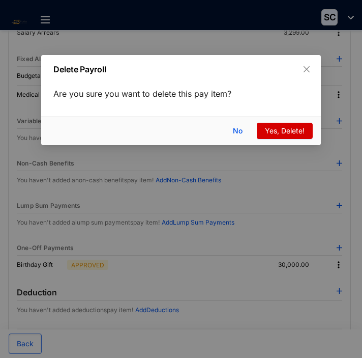
click at [282, 132] on span "Yes, Delete!" at bounding box center [285, 130] width 40 height 11
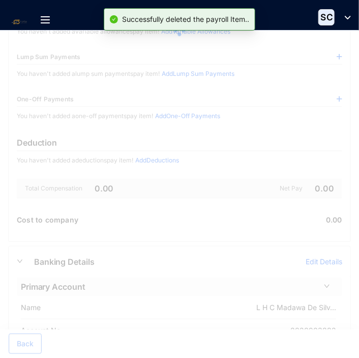
scroll to position [0, 0]
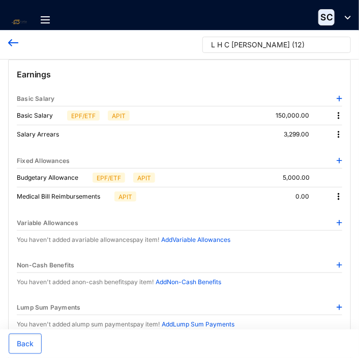
click at [342, 158] on img at bounding box center [340, 161] width 6 height 6
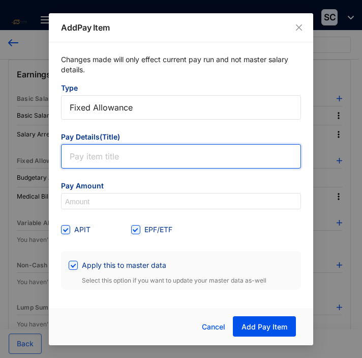
click at [152, 160] on input "text" at bounding box center [181, 156] width 240 height 24
type input "Birthday Gift"
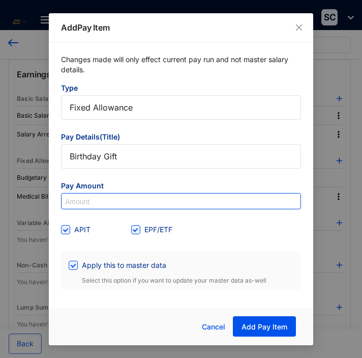
click at [105, 201] on input at bounding box center [181, 201] width 239 height 16
type input "30,000"
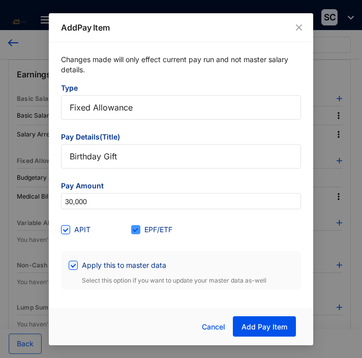
click at [140, 231] on span at bounding box center [135, 229] width 9 height 9
click at [138, 231] on input "EPF/ETF" at bounding box center [134, 228] width 7 height 7
checkbox input "false"
click at [255, 328] on span "Add Pay Item" at bounding box center [265, 326] width 46 height 10
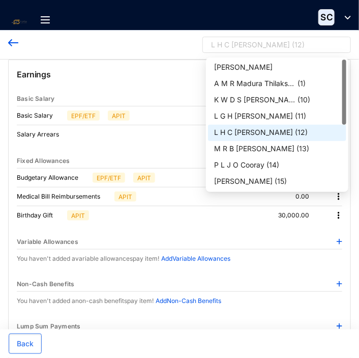
click at [289, 44] on div "L H C [PERSON_NAME]" at bounding box center [250, 45] width 79 height 10
click at [275, 148] on div "M R B [PERSON_NAME]" at bounding box center [254, 148] width 80 height 10
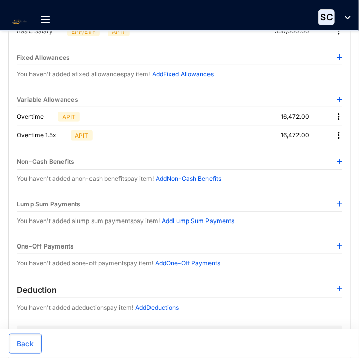
scroll to position [102, 0]
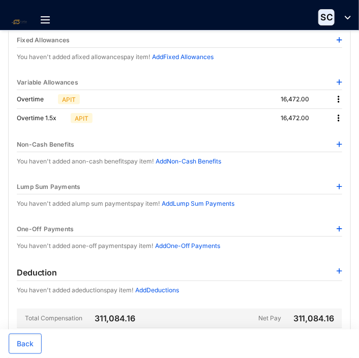
click at [339, 96] on img at bounding box center [339, 99] width 10 height 10
click at [323, 129] on p "Delete" at bounding box center [324, 132] width 21 height 10
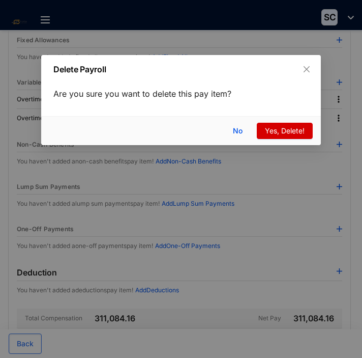
click at [293, 130] on span "Yes, Delete!" at bounding box center [285, 130] width 40 height 11
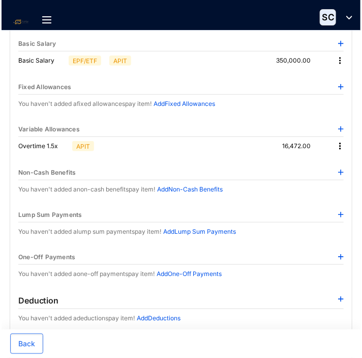
scroll to position [0, 0]
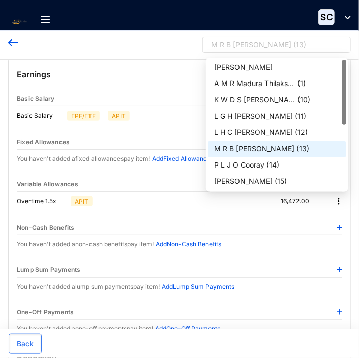
click at [295, 45] on div "M R B [PERSON_NAME] ( 13 )" at bounding box center [272, 47] width 122 height 15
click at [273, 164] on p "( 14 )" at bounding box center [272, 165] width 13 height 11
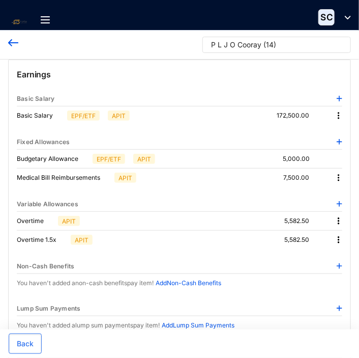
click at [339, 174] on img at bounding box center [339, 177] width 10 height 10
click at [326, 189] on span "Edit" at bounding box center [324, 194] width 21 height 11
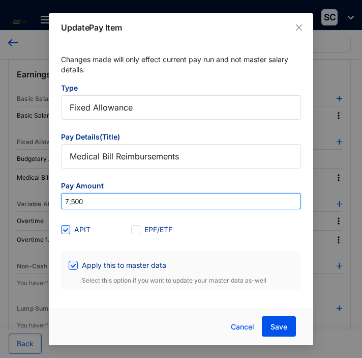
drag, startPoint x: 122, startPoint y: 197, endPoint x: 31, endPoint y: 193, distance: 91.1
click at [31, 193] on div "Update Pay Item Changes made will only effect current pay run and not master sa…" at bounding box center [181, 179] width 362 height 358
type input "0"
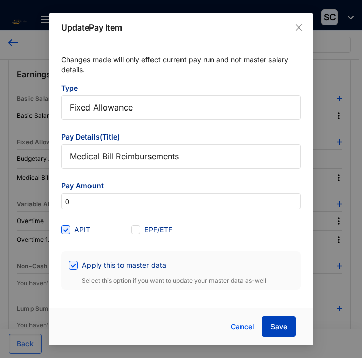
click at [281, 326] on span "Save" at bounding box center [279, 326] width 17 height 10
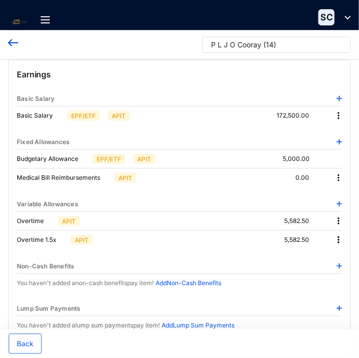
click at [339, 219] on img at bounding box center [339, 221] width 10 height 10
click at [332, 235] on span "Edit" at bounding box center [324, 237] width 21 height 11
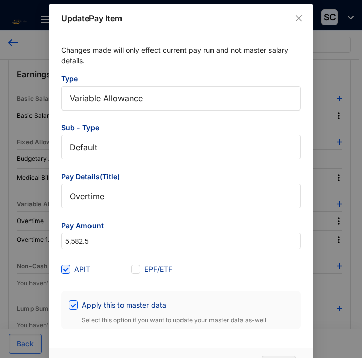
scroll to position [4, 0]
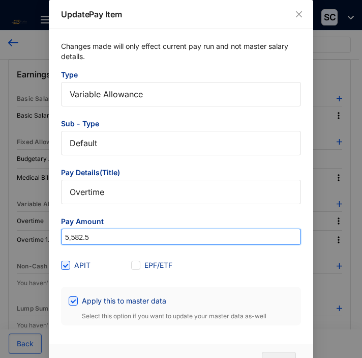
drag, startPoint x: 115, startPoint y: 235, endPoint x: 33, endPoint y: 225, distance: 82.5
click at [33, 225] on div "Update Pay Item Changes made will only effect current pay run and not master sa…" at bounding box center [181, 179] width 362 height 358
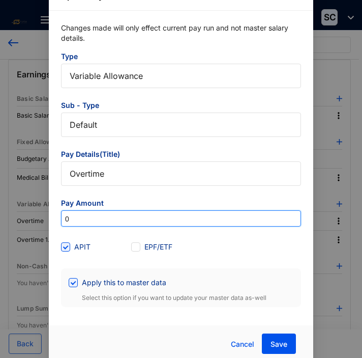
scroll to position [31, 0]
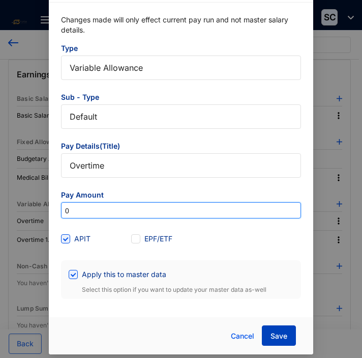
type input "0"
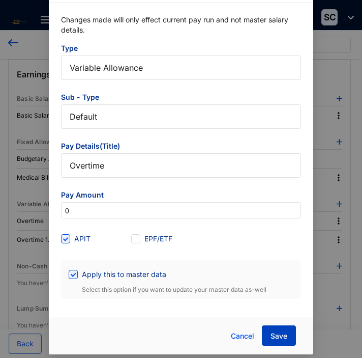
click at [275, 333] on span "Save" at bounding box center [279, 336] width 17 height 10
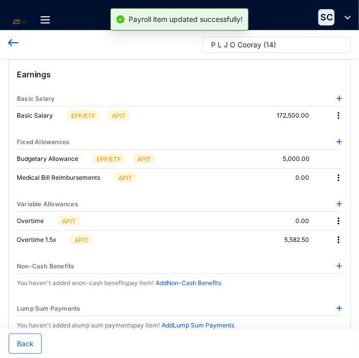
click at [339, 239] on img at bounding box center [339, 239] width 10 height 10
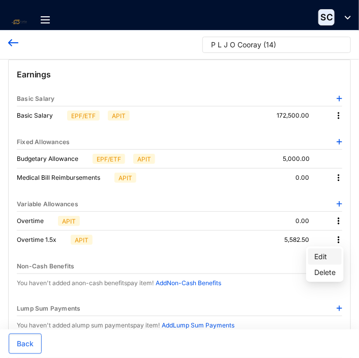
click at [326, 255] on span "Edit" at bounding box center [324, 256] width 21 height 11
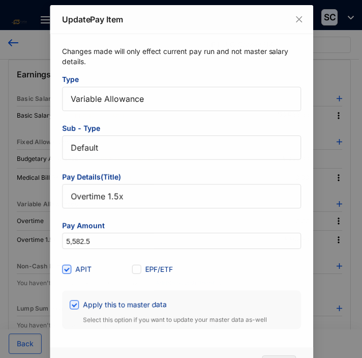
scroll to position [4, 0]
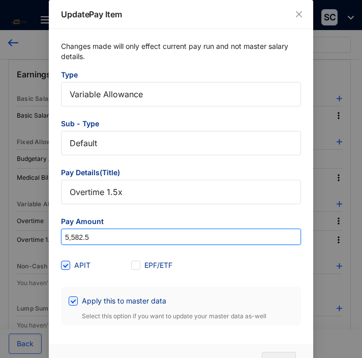
drag, startPoint x: 112, startPoint y: 232, endPoint x: 18, endPoint y: 227, distance: 94.2
click at [18, 227] on div "Update Pay Item Changes made will only effect current pay run and not master sa…" at bounding box center [181, 179] width 362 height 358
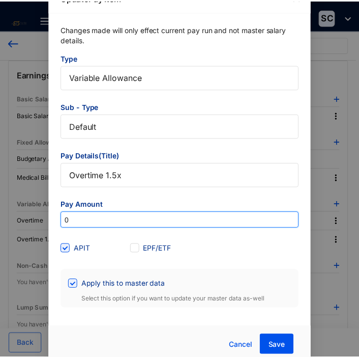
scroll to position [31, 0]
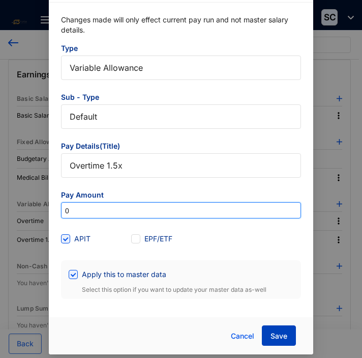
type input "0"
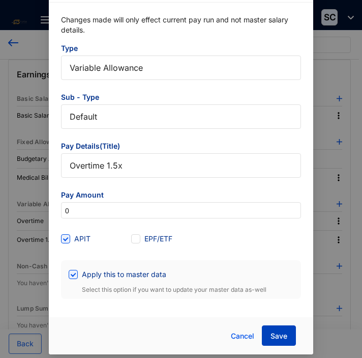
click at [282, 332] on span "Save" at bounding box center [279, 336] width 17 height 10
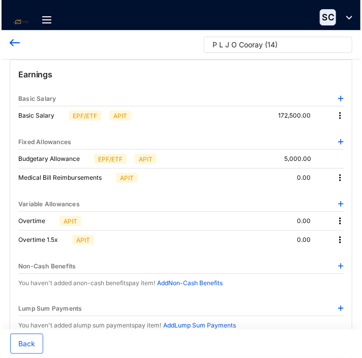
scroll to position [0, 0]
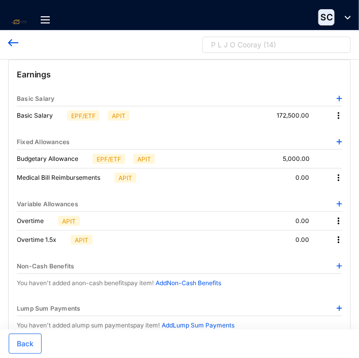
click at [269, 47] on p "( 14 )" at bounding box center [269, 47] width 13 height 15
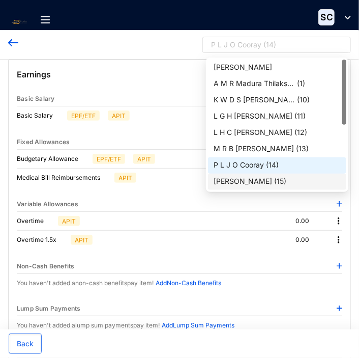
click at [280, 182] on p "( 15 )" at bounding box center [281, 181] width 12 height 11
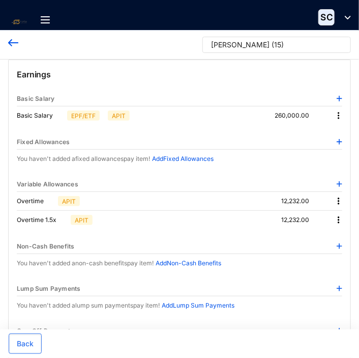
click at [340, 199] on img at bounding box center [339, 201] width 10 height 10
click at [326, 217] on span "Edit" at bounding box center [324, 217] width 21 height 11
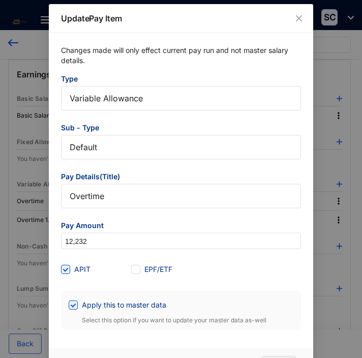
scroll to position [4, 0]
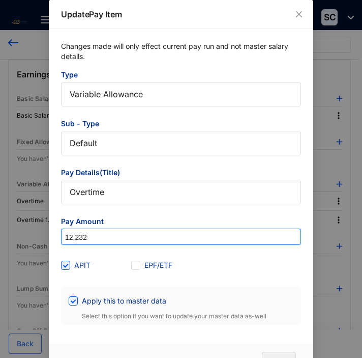
drag, startPoint x: 107, startPoint y: 235, endPoint x: 38, endPoint y: 231, distance: 69.8
click at [38, 231] on div "Update Pay Item Changes made will only effect current pay run and not master sa…" at bounding box center [181, 179] width 362 height 358
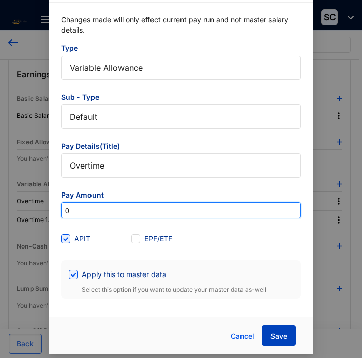
type input "0"
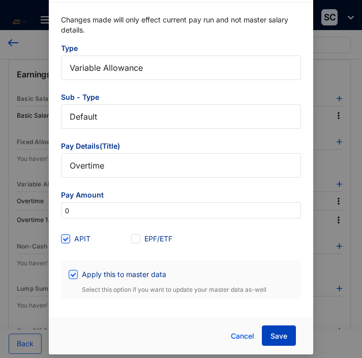
click at [279, 331] on span "Save" at bounding box center [279, 336] width 17 height 10
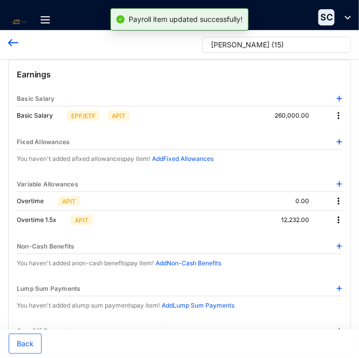
click at [339, 217] on img at bounding box center [339, 220] width 10 height 10
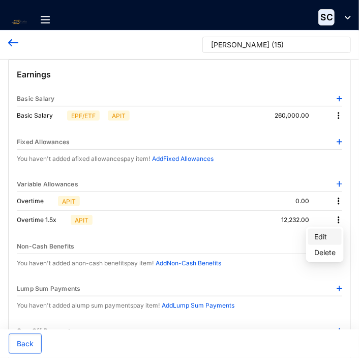
click at [326, 233] on span "Edit" at bounding box center [324, 236] width 21 height 11
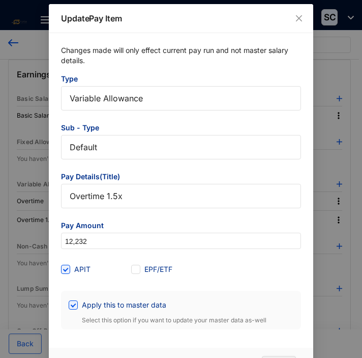
scroll to position [4, 0]
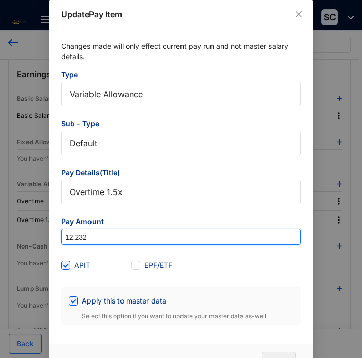
drag, startPoint x: 120, startPoint y: 238, endPoint x: 34, endPoint y: 230, distance: 86.3
click at [34, 230] on div "Update Pay Item Changes made will only effect current pay run and not master sa…" at bounding box center [181, 179] width 362 height 358
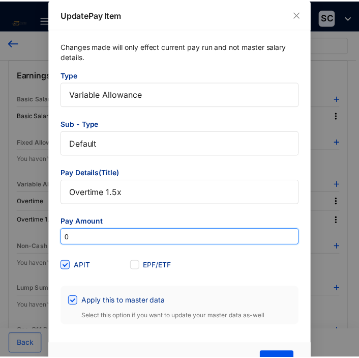
scroll to position [31, 0]
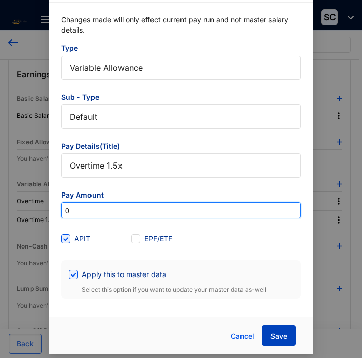
type input "0"
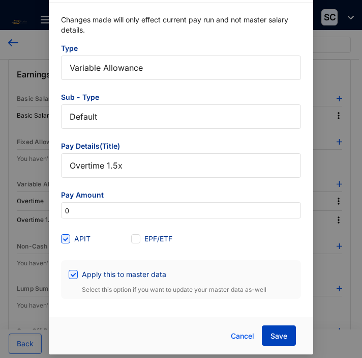
click at [275, 335] on span "Save" at bounding box center [279, 336] width 17 height 10
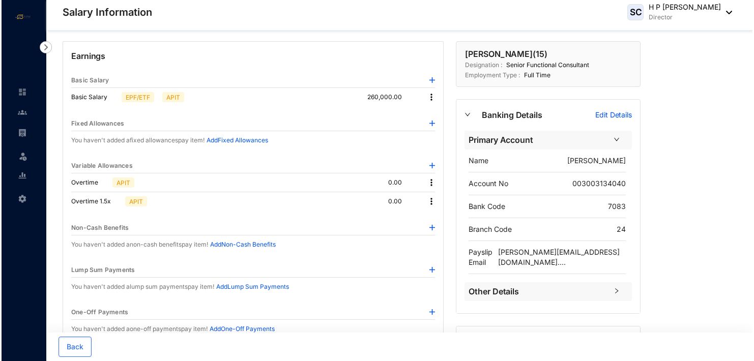
scroll to position [0, 0]
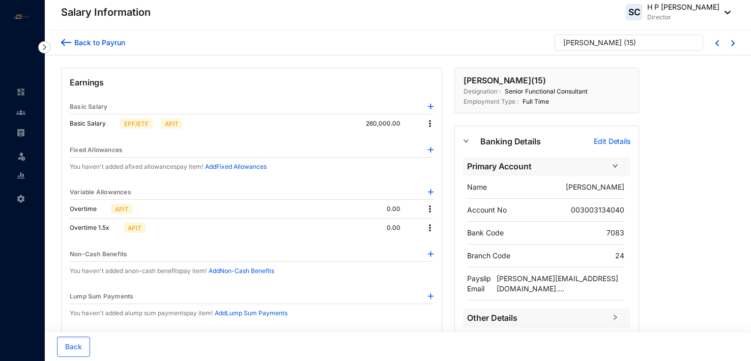
click at [68, 40] on img at bounding box center [66, 42] width 10 height 11
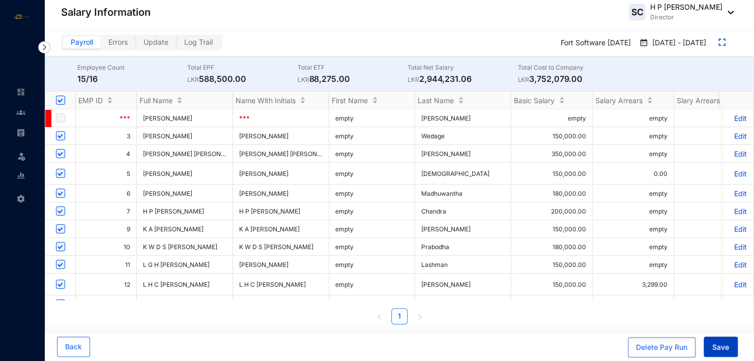
click at [359, 348] on span "Save" at bounding box center [720, 347] width 17 height 10
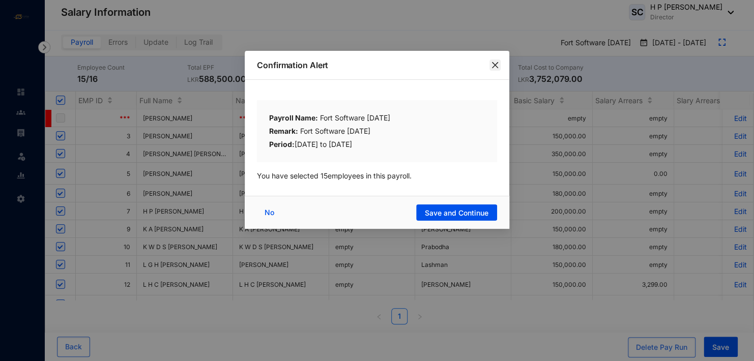
click at [359, 64] on icon "close" at bounding box center [495, 65] width 6 height 6
